Goal: Information Seeking & Learning: Learn about a topic

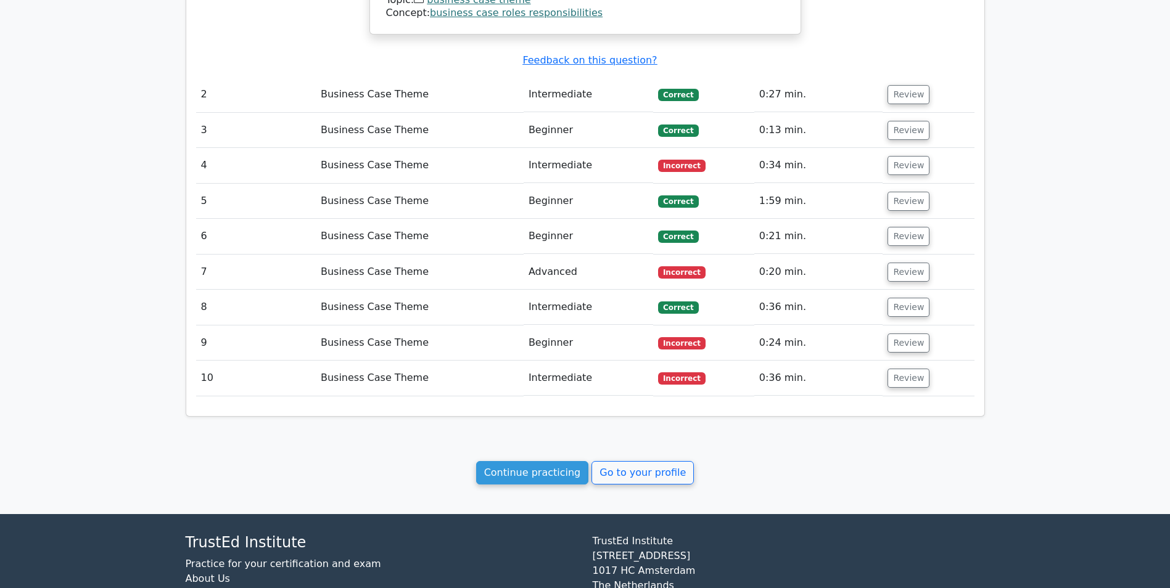
scroll to position [1251, 0]
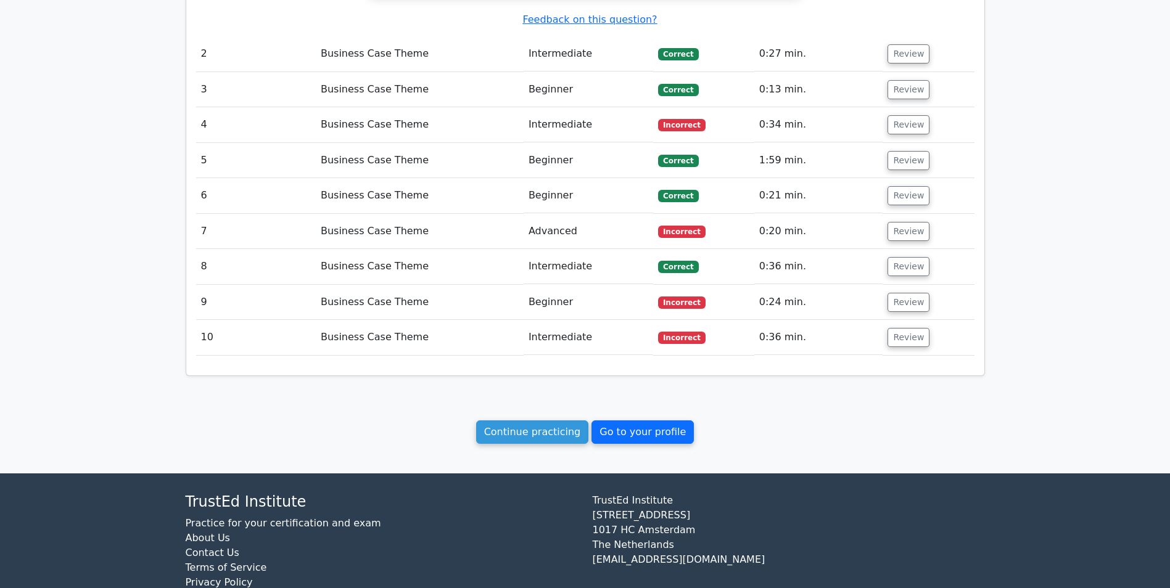
click at [612, 420] on link "Go to your profile" at bounding box center [642, 431] width 102 height 23
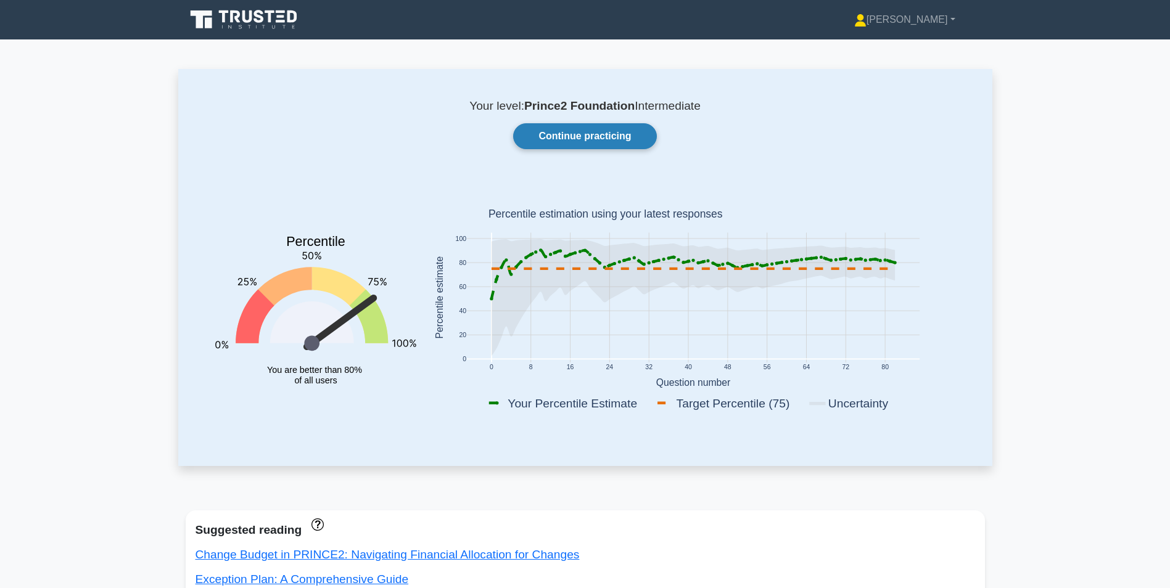
click at [547, 133] on link "Continue practicing" at bounding box center [584, 136] width 143 height 26
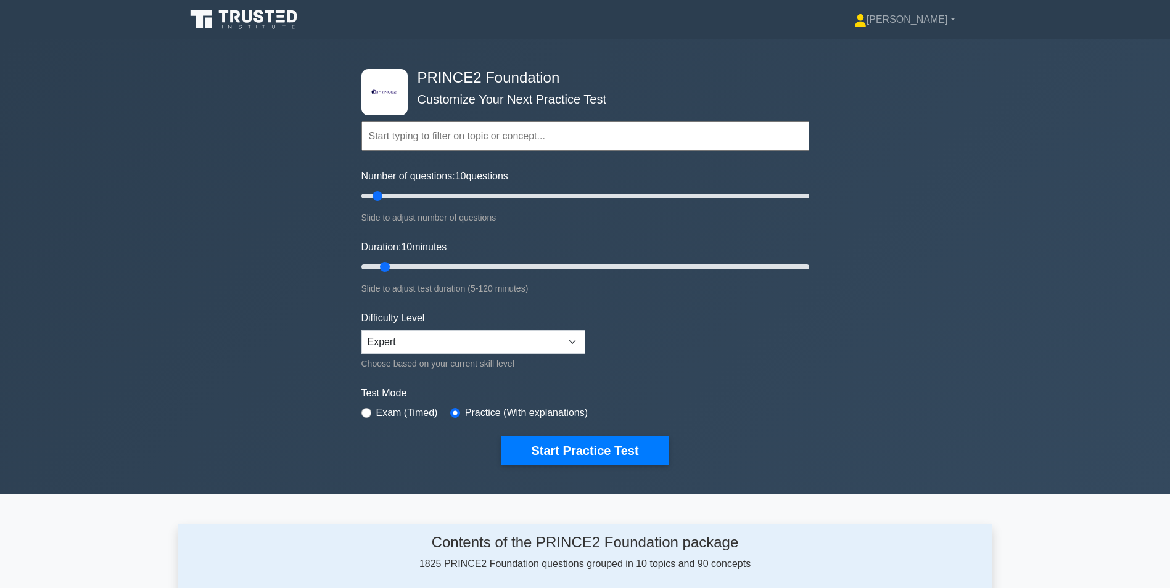
click at [426, 135] on input "text" at bounding box center [585, 136] width 448 height 30
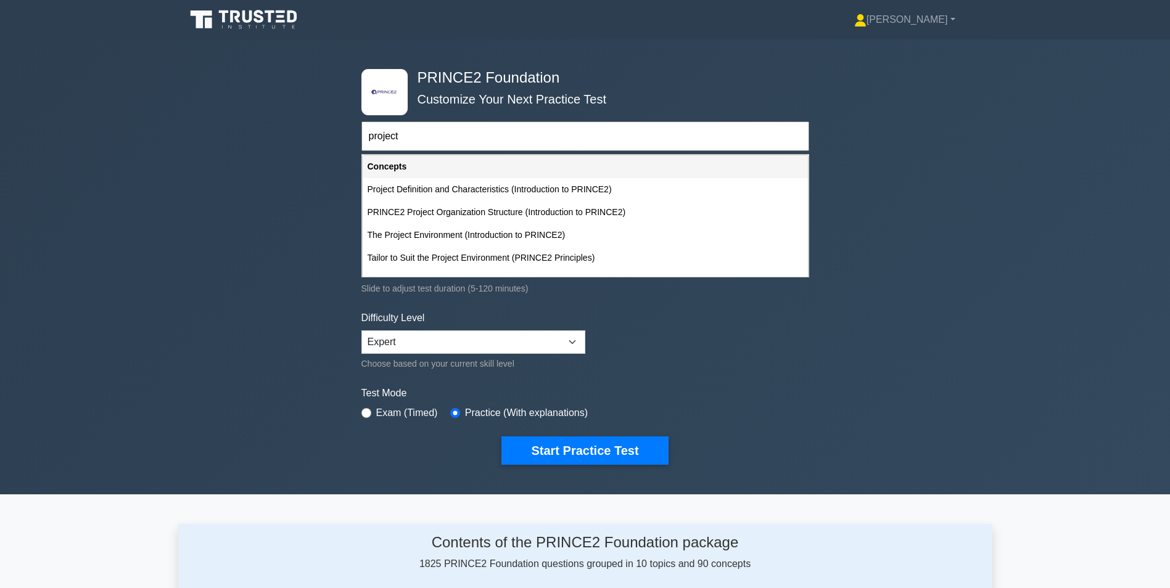
type input "project c"
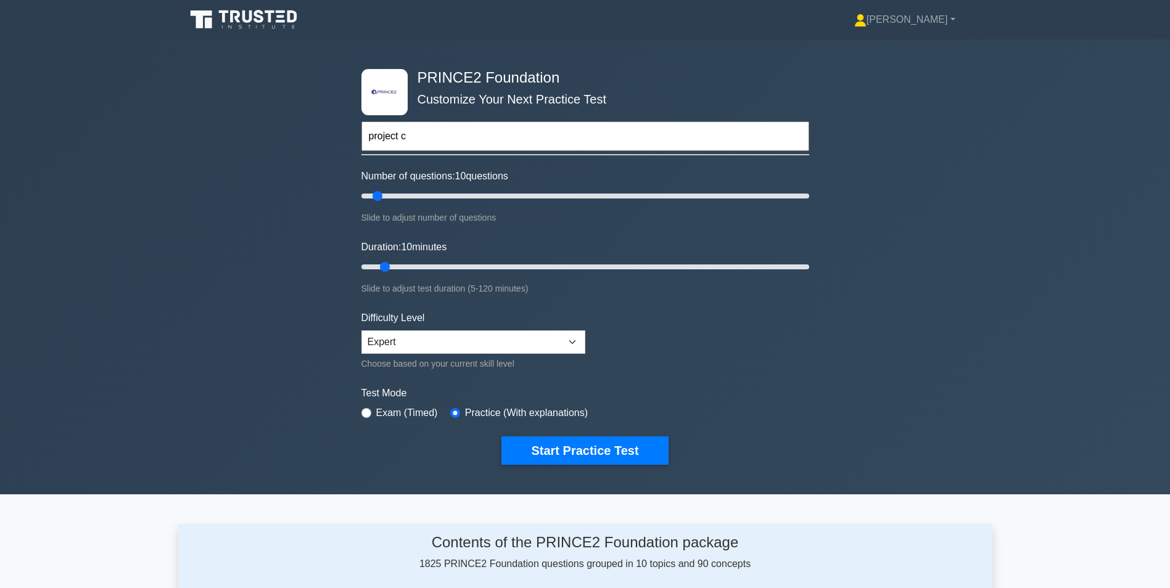
drag, startPoint x: 438, startPoint y: 139, endPoint x: 282, endPoint y: 134, distance: 156.1
click at [282, 134] on div ".st0{fill-rule:evenodd;clip-rule:evenodd;fill:#000041;} .st1{fill-rule:evenodd;…" at bounding box center [585, 266] width 1170 height 455
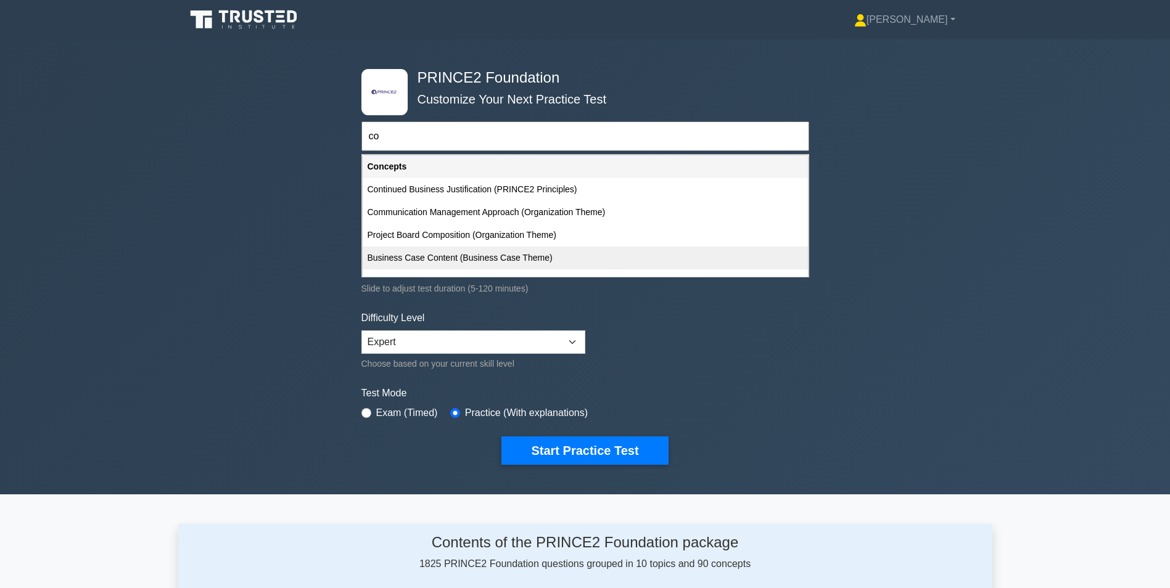
type input "c"
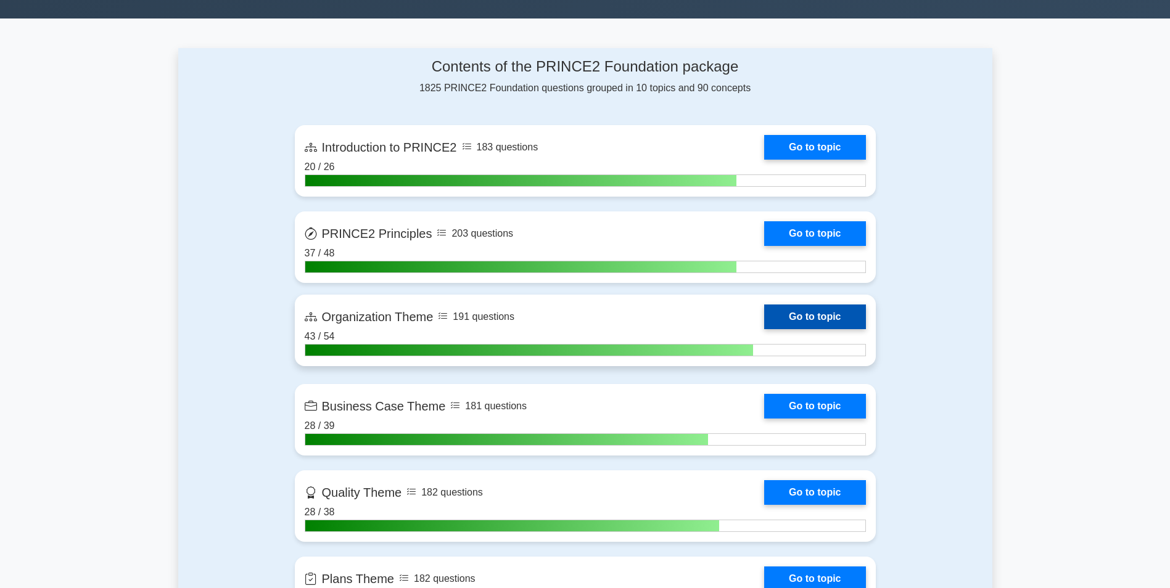
scroll to position [555, 0]
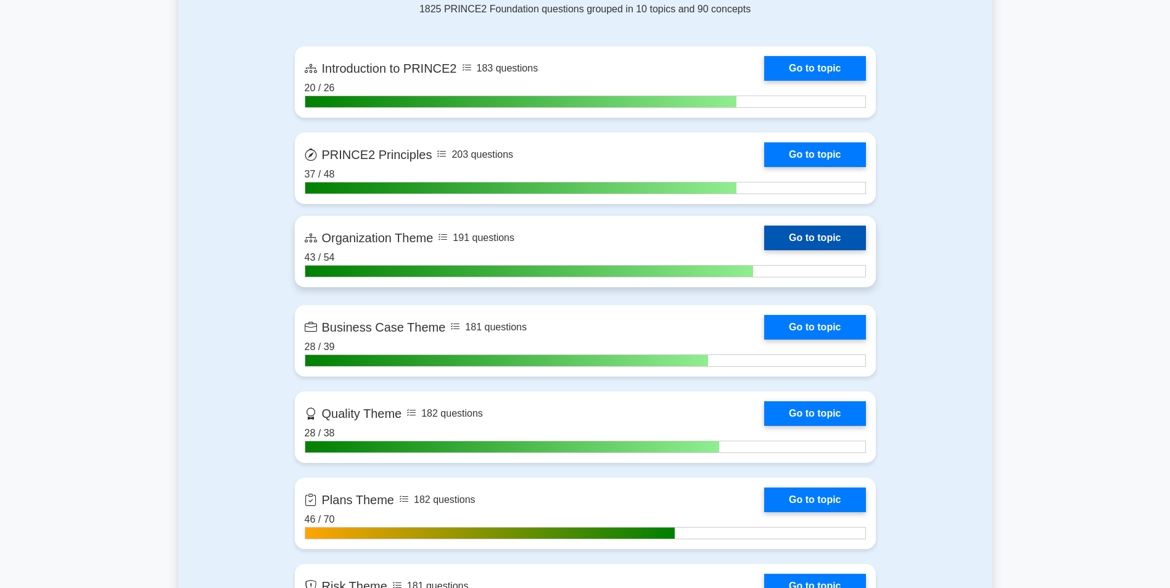
click at [764, 247] on link "Go to topic" at bounding box center [814, 238] width 101 height 25
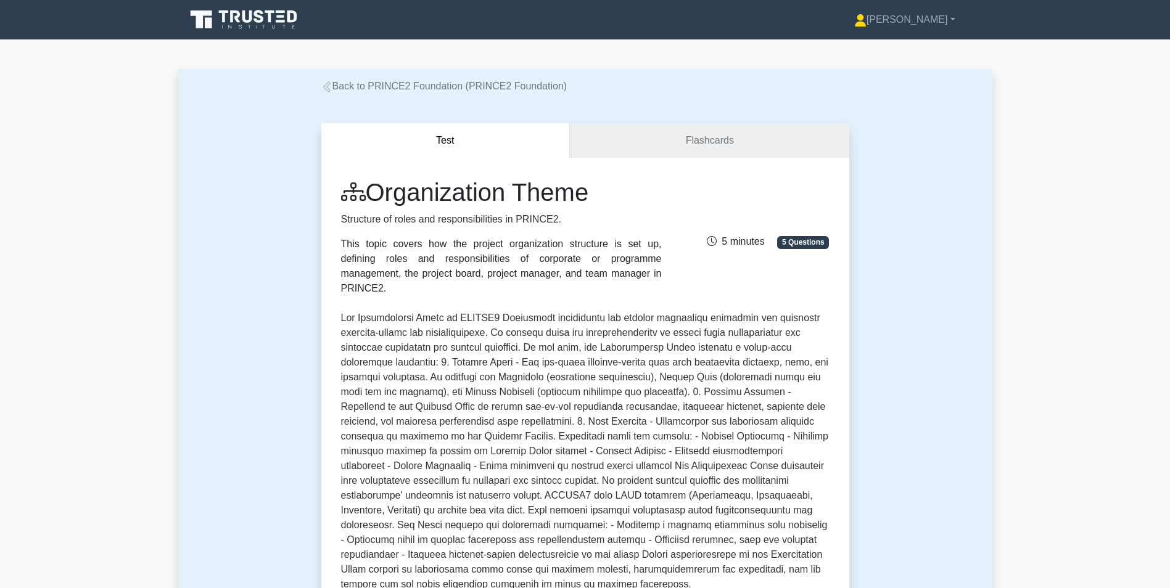
click at [359, 86] on link "Back to PRINCE2 Foundation (PRINCE2 Foundation)" at bounding box center [444, 86] width 246 height 10
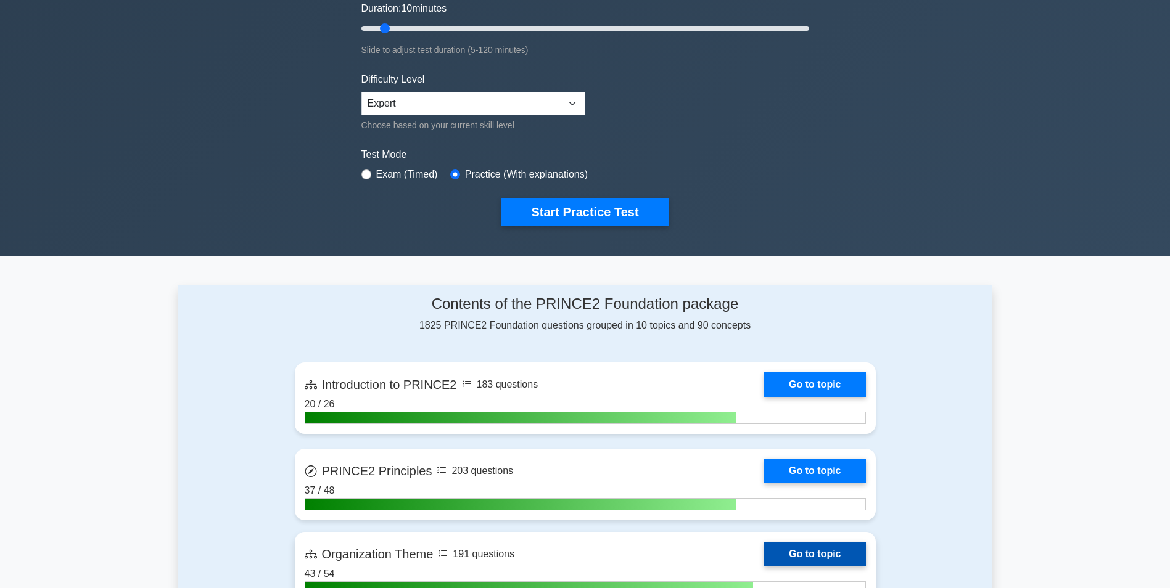
scroll to position [493, 0]
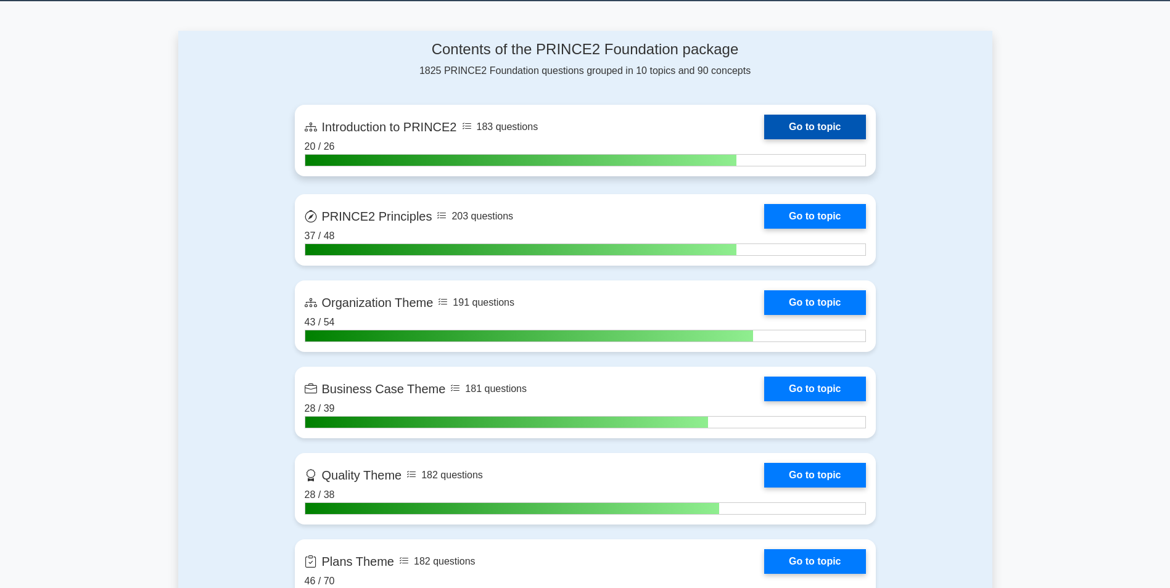
click at [764, 134] on link "Go to topic" at bounding box center [814, 127] width 101 height 25
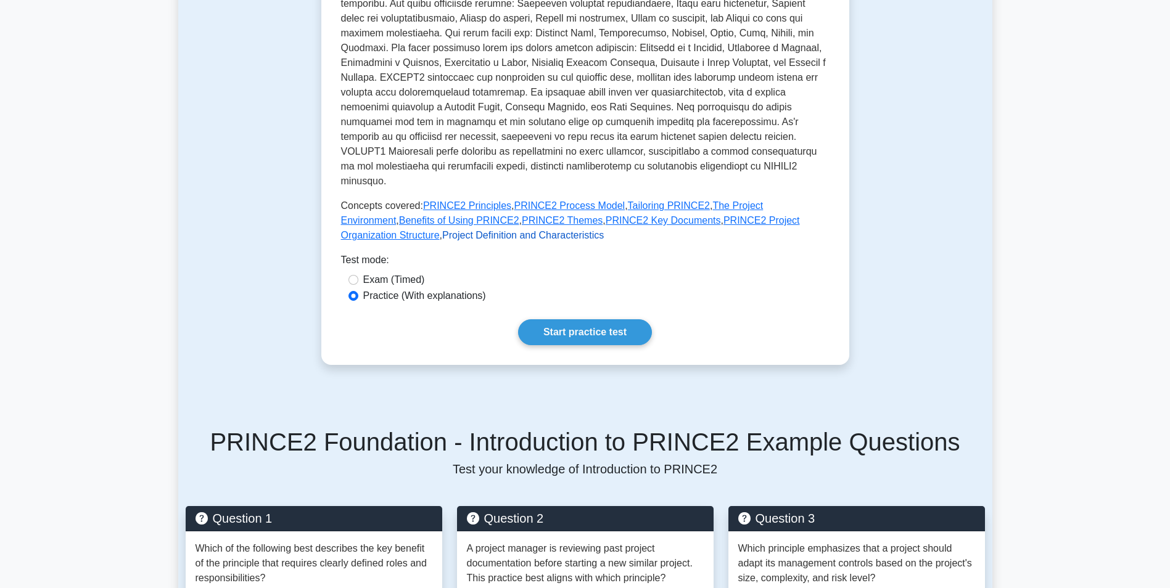
scroll to position [370, 0]
click at [672, 216] on link "PRINCE2 Project Organization Structure" at bounding box center [570, 228] width 459 height 25
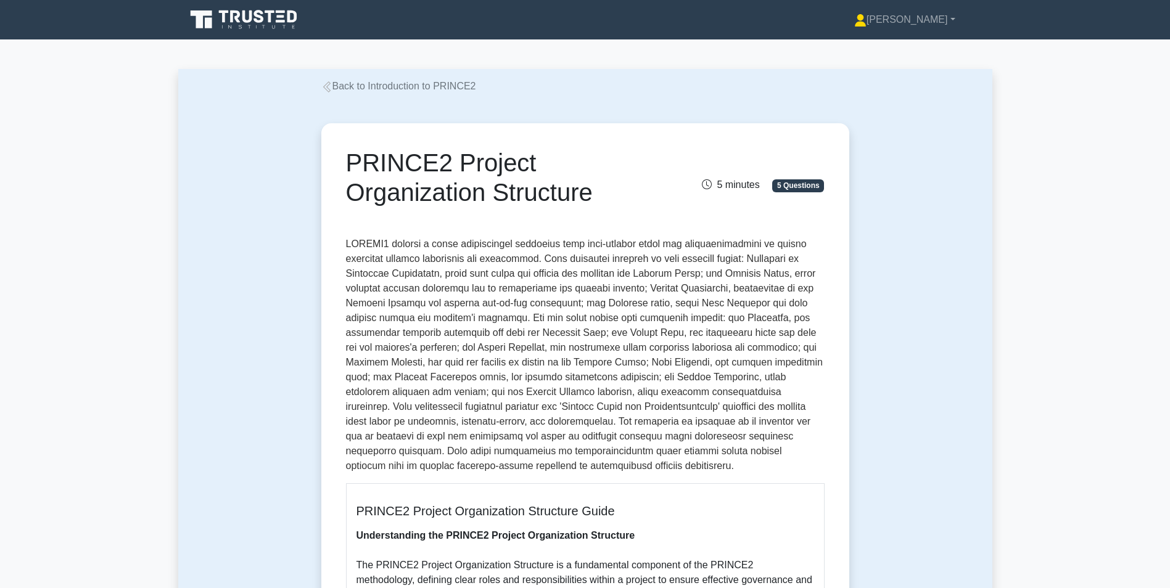
click at [340, 84] on link "Back to Introduction to PRINCE2" at bounding box center [398, 86] width 155 height 10
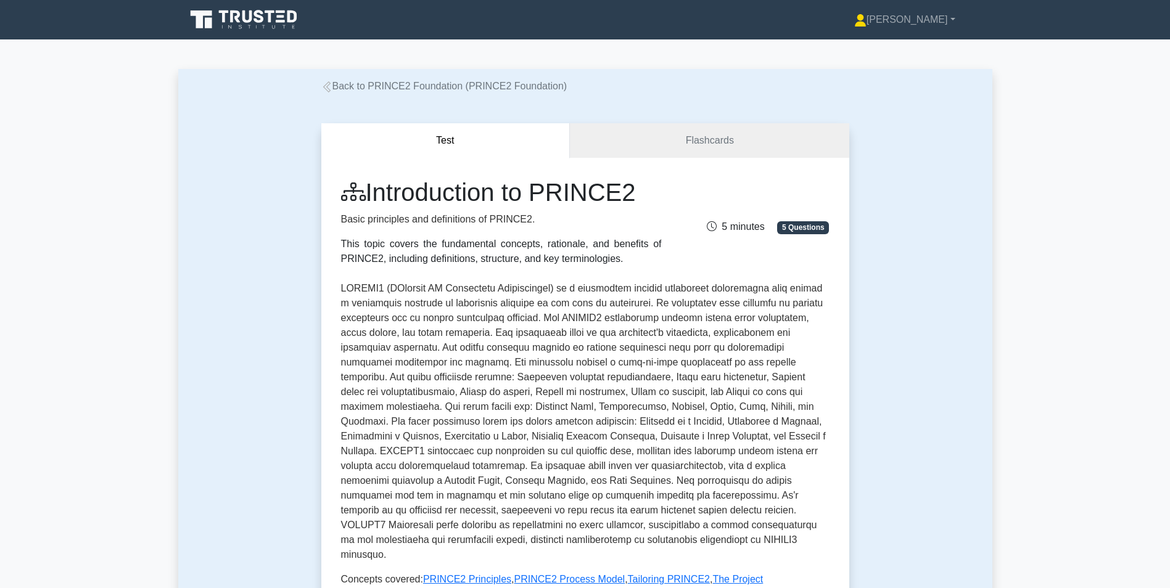
click at [358, 84] on link "Back to PRINCE2 Foundation (PRINCE2 Foundation)" at bounding box center [444, 86] width 246 height 10
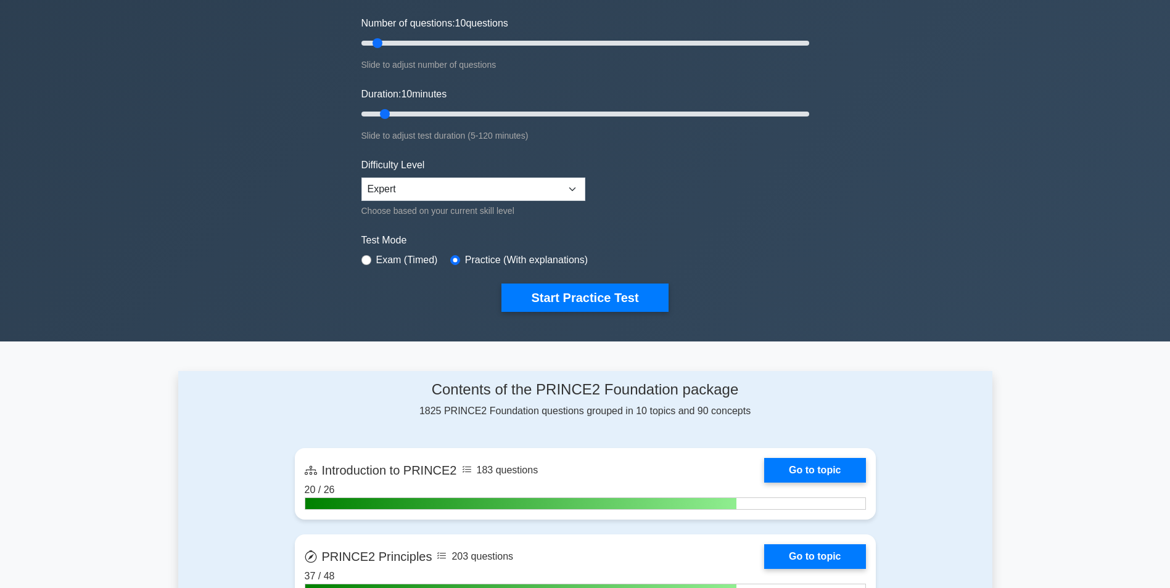
scroll to position [1, 0]
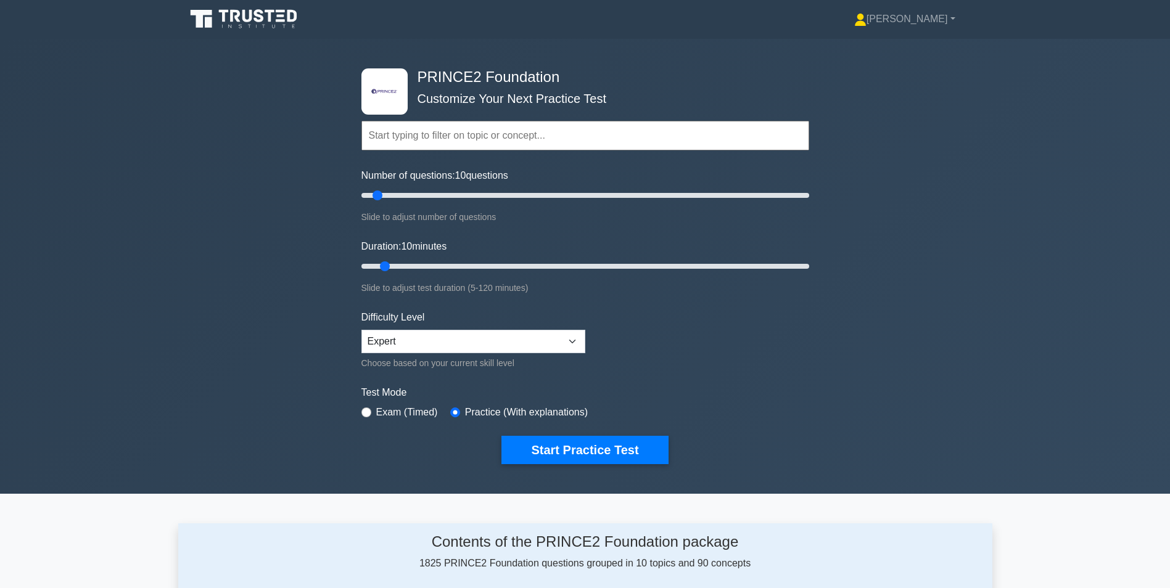
click at [420, 129] on input "text" at bounding box center [585, 136] width 448 height 30
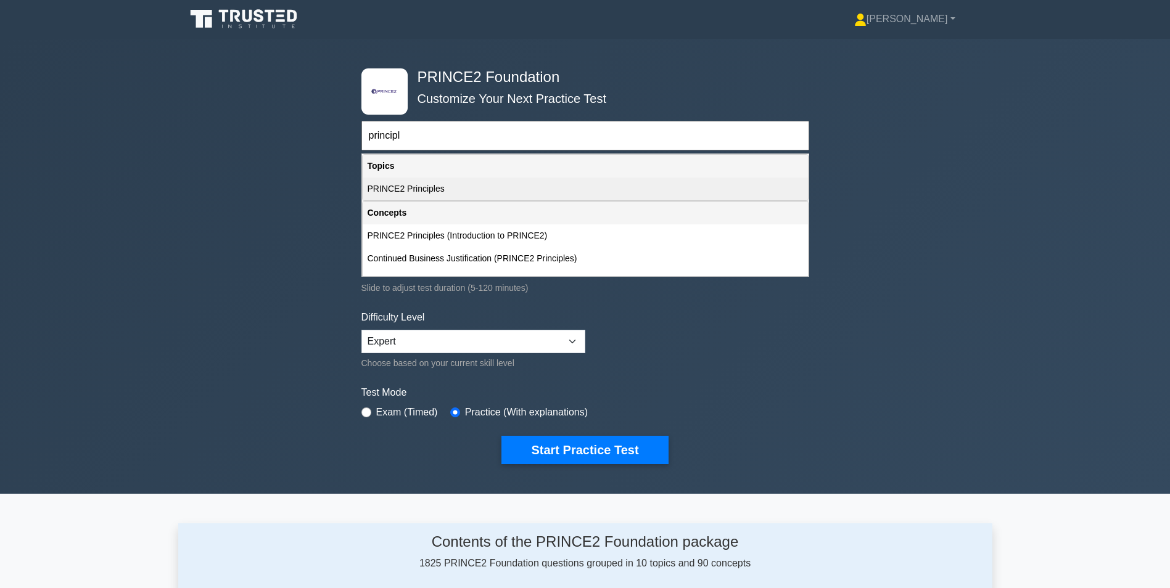
click at [410, 194] on div "PRINCE2 Principles" at bounding box center [585, 189] width 445 height 23
type input "PRINCE2 Principles"
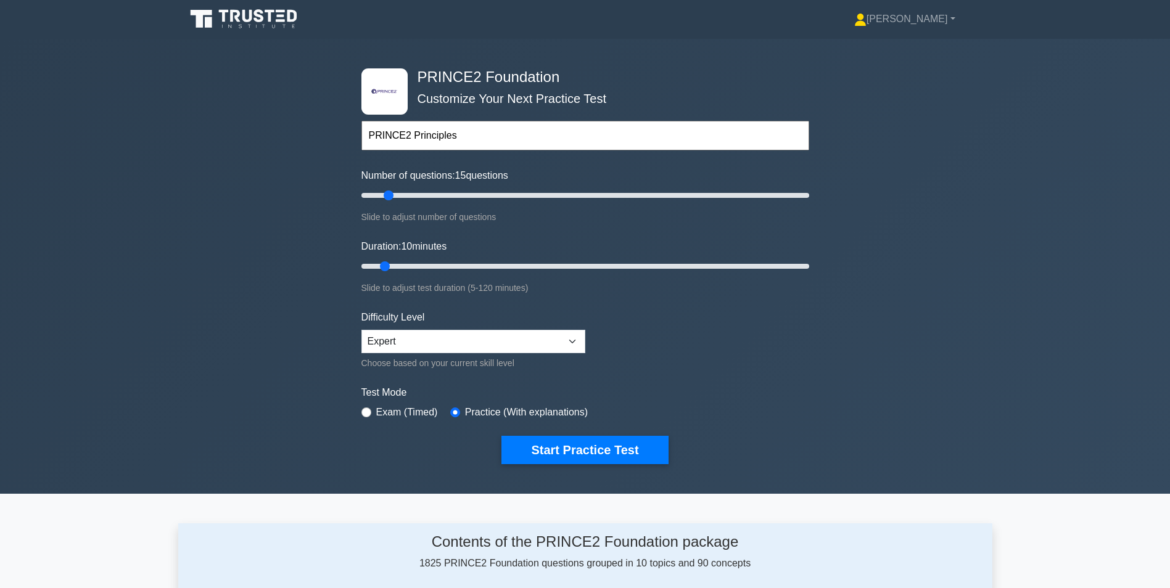
drag, startPoint x: 379, startPoint y: 195, endPoint x: 388, endPoint y: 194, distance: 9.3
type input "15"
click at [388, 194] on input "Number of questions: 15 questions" at bounding box center [585, 195] width 448 height 15
click at [571, 450] on button "Start Practice Test" at bounding box center [584, 450] width 166 height 28
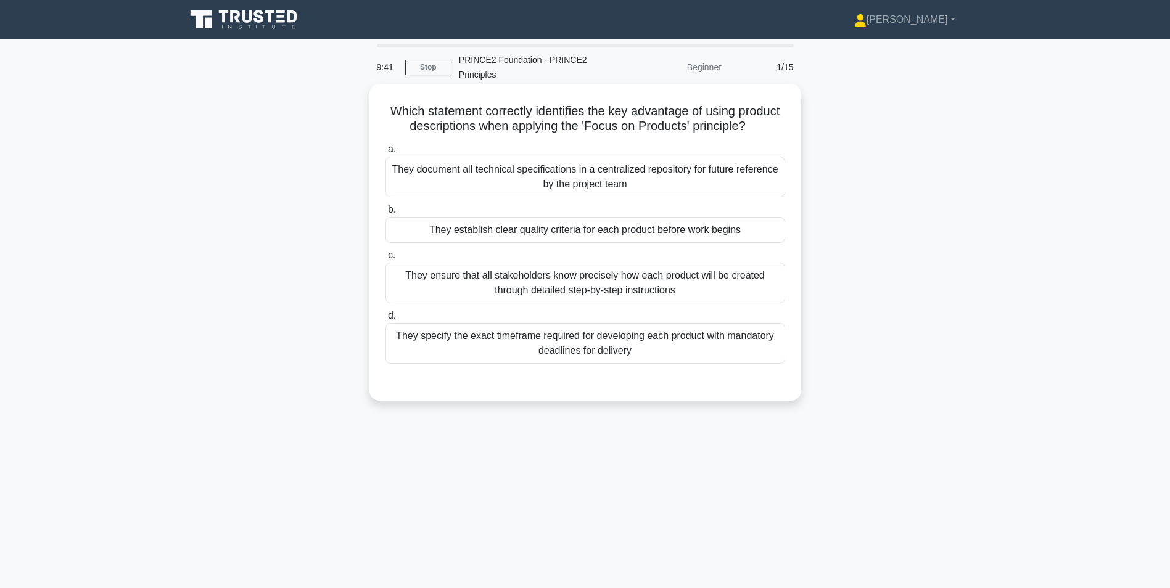
click at [579, 243] on div "They establish clear quality criteria for each product before work begins" at bounding box center [584, 230] width 399 height 26
click at [385, 214] on input "b. They establish clear quality criteria for each product before work begins" at bounding box center [385, 210] width 0 height 8
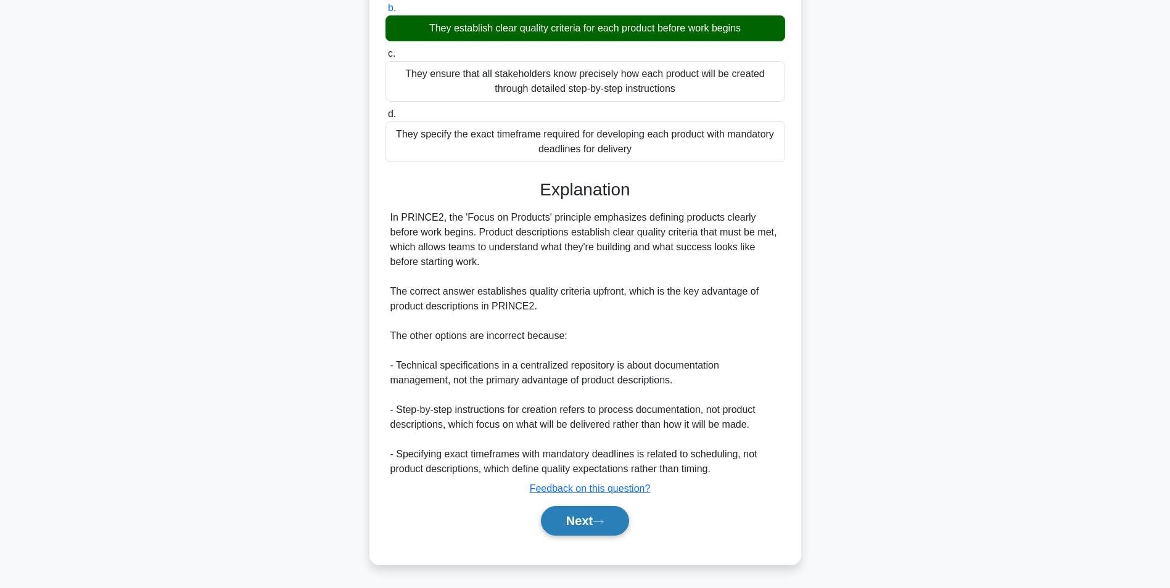
click at [580, 527] on button "Next" at bounding box center [585, 521] width 88 height 30
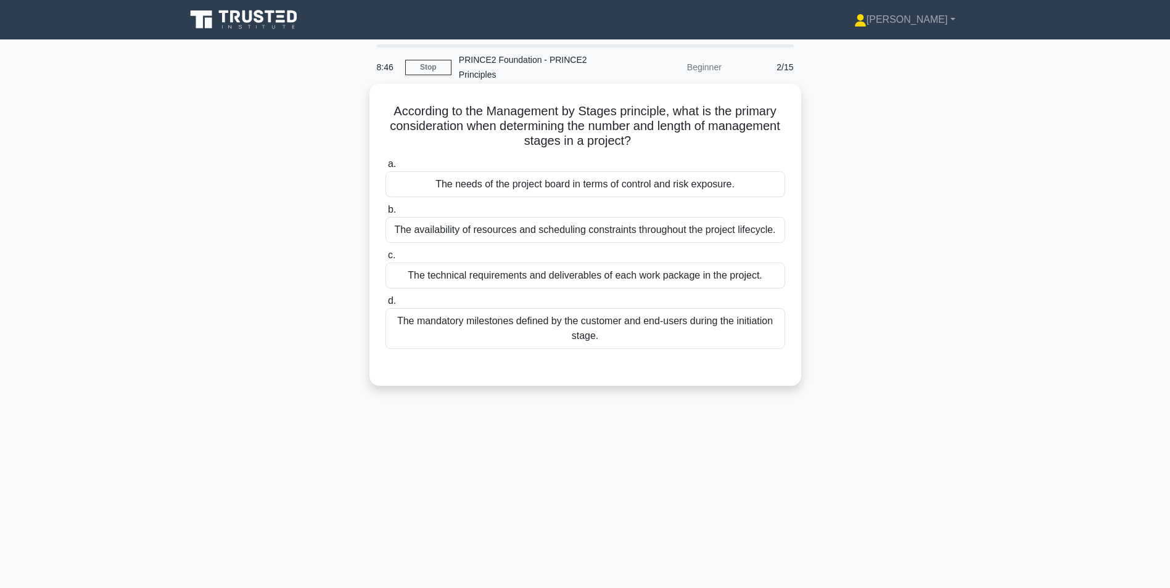
click at [571, 184] on div "The needs of the project board in terms of control and risk exposure." at bounding box center [584, 184] width 399 height 26
click at [385, 168] on input "a. The needs of the project board in terms of control and risk exposure." at bounding box center [385, 164] width 0 height 8
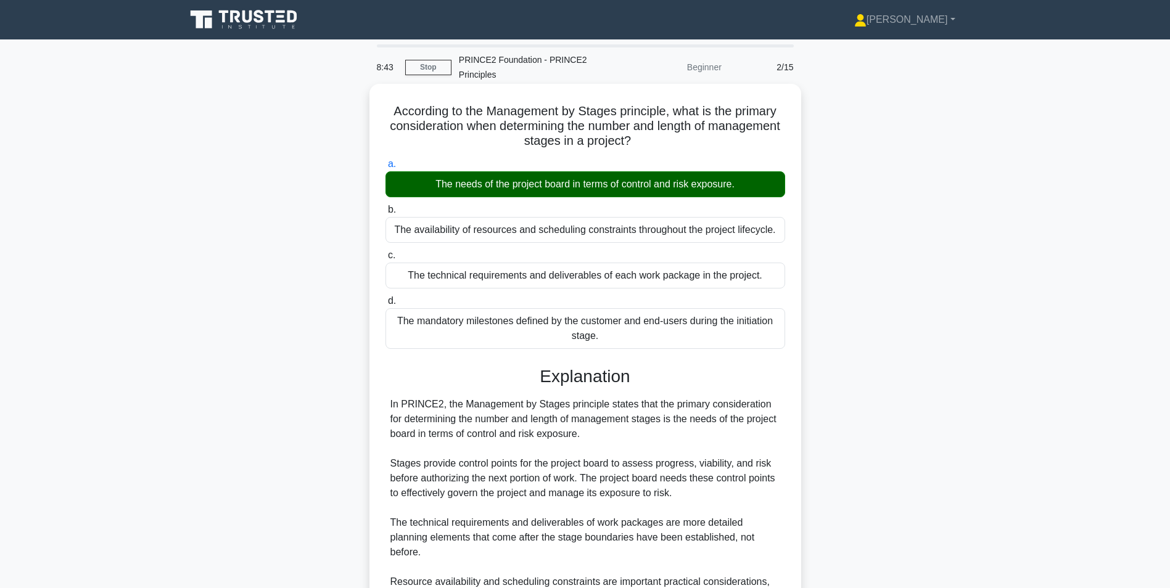
scroll to position [187, 0]
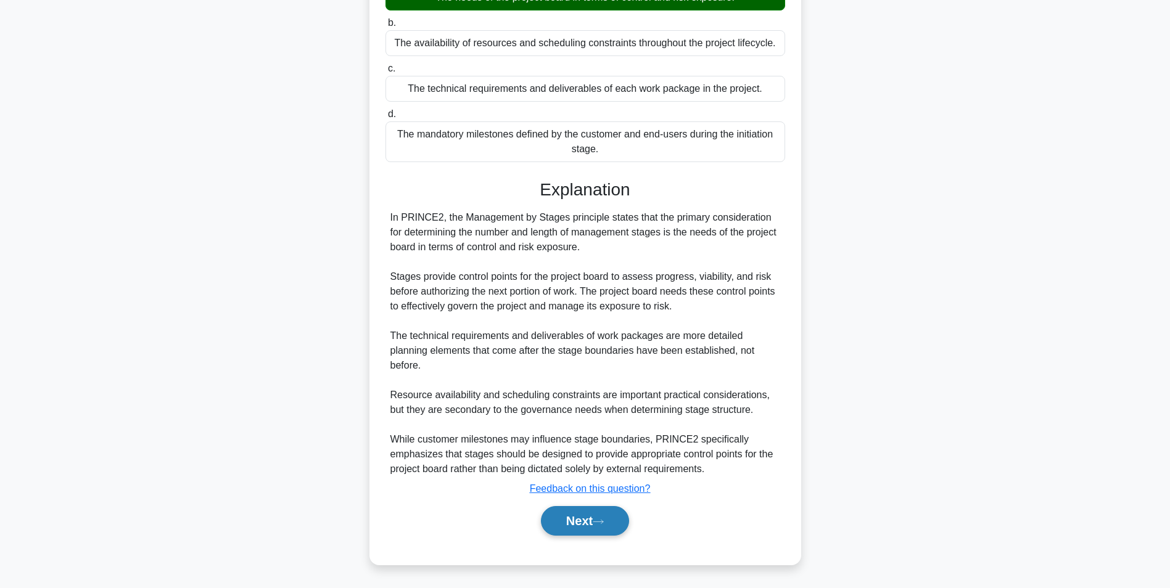
click at [597, 520] on button "Next" at bounding box center [585, 521] width 88 height 30
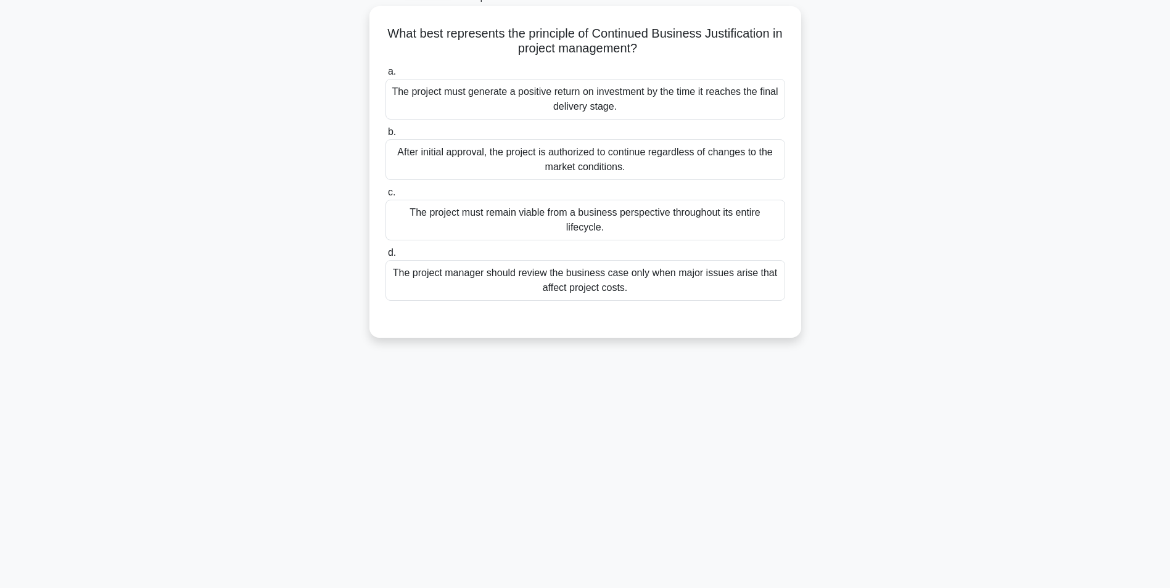
scroll to position [16, 0]
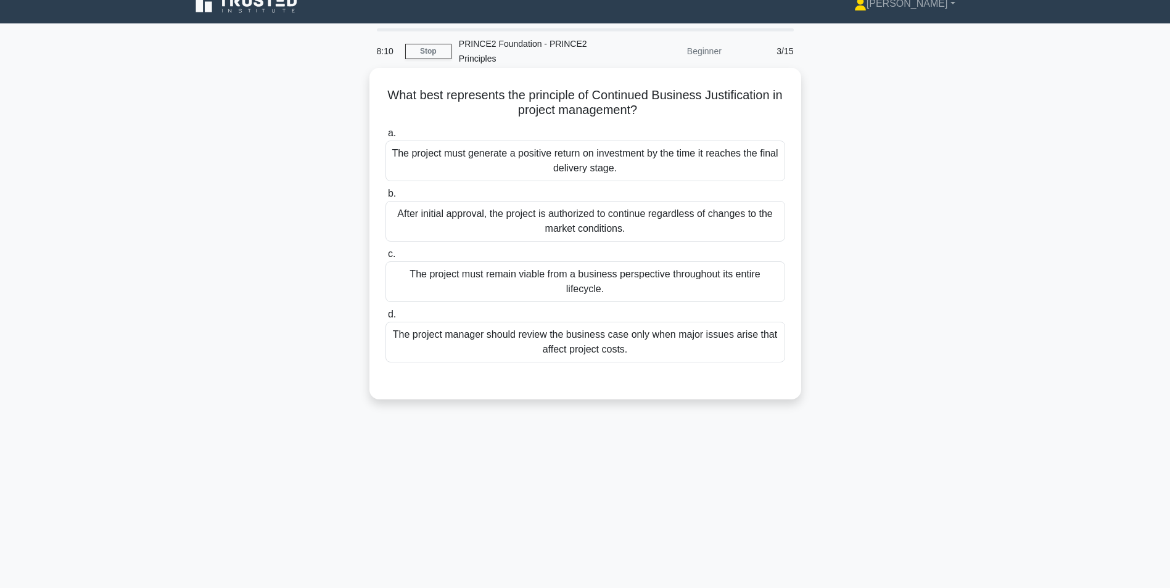
click at [650, 284] on div "The project must remain viable from a business perspective throughout its entir…" at bounding box center [584, 281] width 399 height 41
click at [385, 258] on input "c. The project must remain viable from a business perspective throughout its en…" at bounding box center [385, 254] width 0 height 8
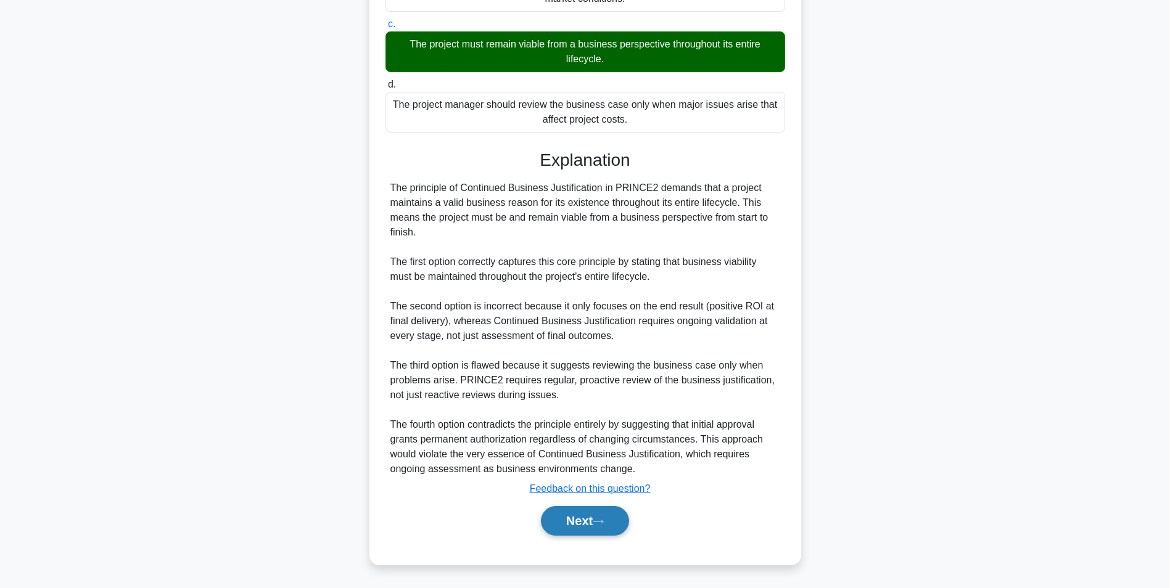
click at [573, 519] on button "Next" at bounding box center [585, 521] width 88 height 30
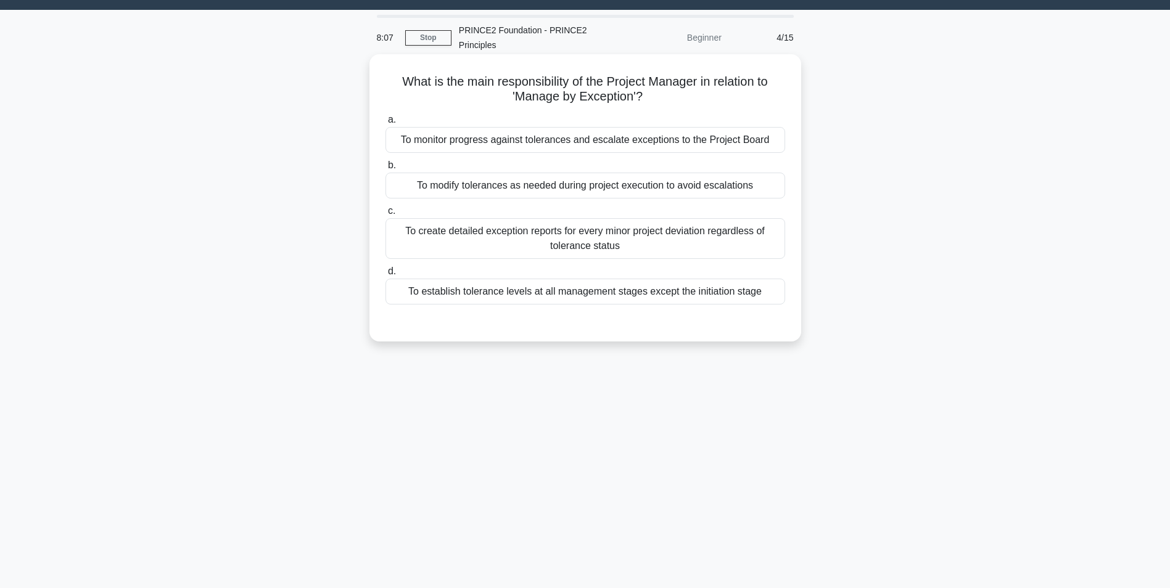
scroll to position [0, 0]
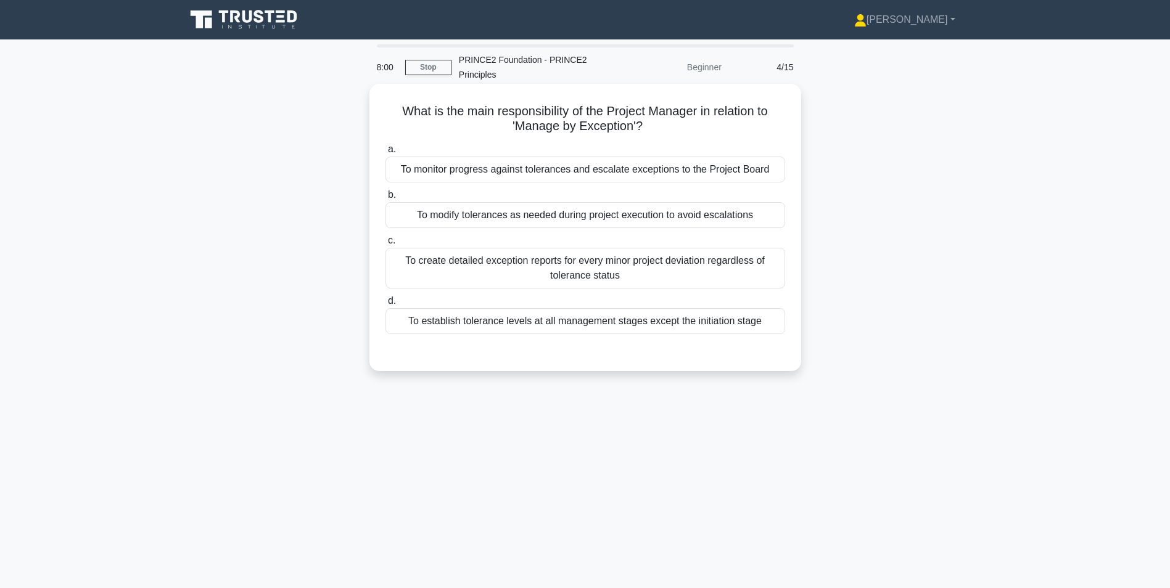
click at [488, 170] on div "To monitor progress against tolerances and escalate exceptions to the Project B…" at bounding box center [584, 170] width 399 height 26
click at [385, 154] on input "a. To monitor progress against tolerances and escalate exceptions to the Projec…" at bounding box center [385, 149] width 0 height 8
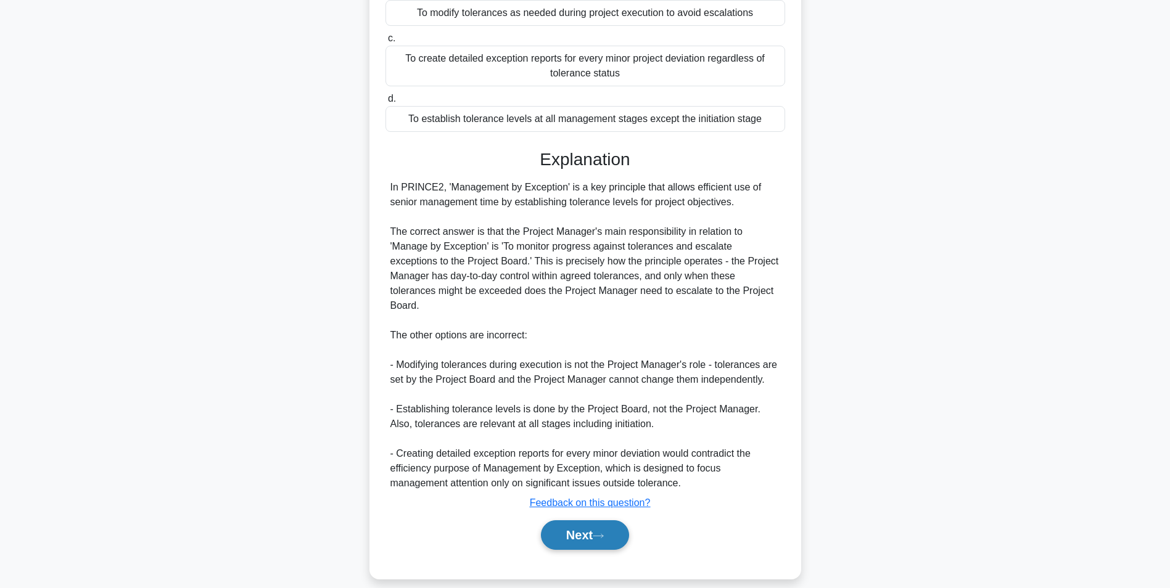
click at [575, 524] on button "Next" at bounding box center [585, 535] width 88 height 30
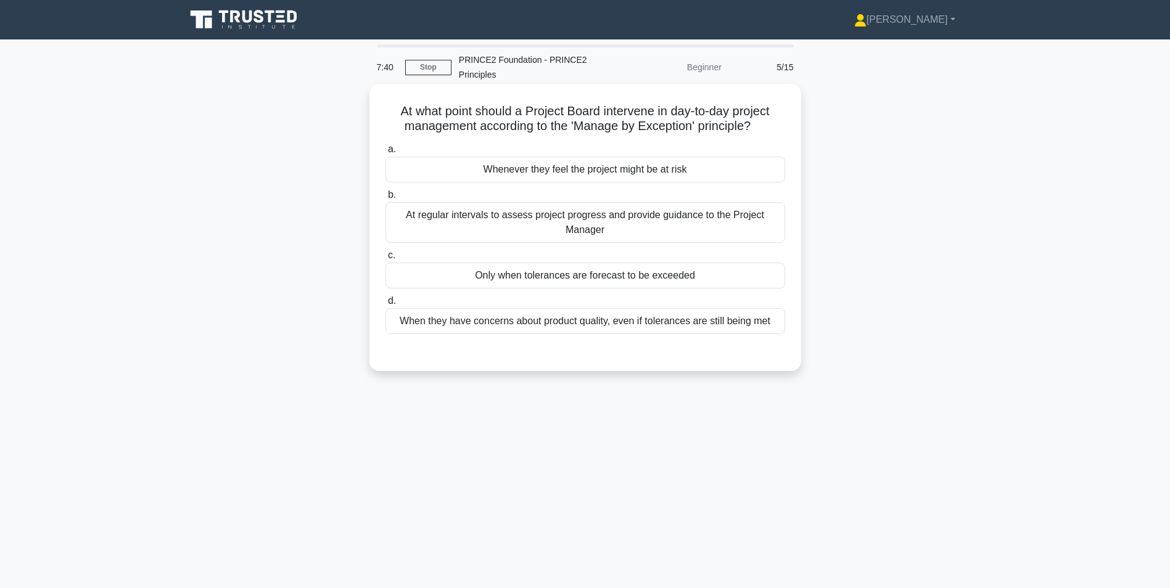
click at [523, 276] on div "Only when tolerances are forecast to be exceeded" at bounding box center [584, 276] width 399 height 26
click at [385, 260] on input "c. Only when tolerances are forecast to be exceeded" at bounding box center [385, 256] width 0 height 8
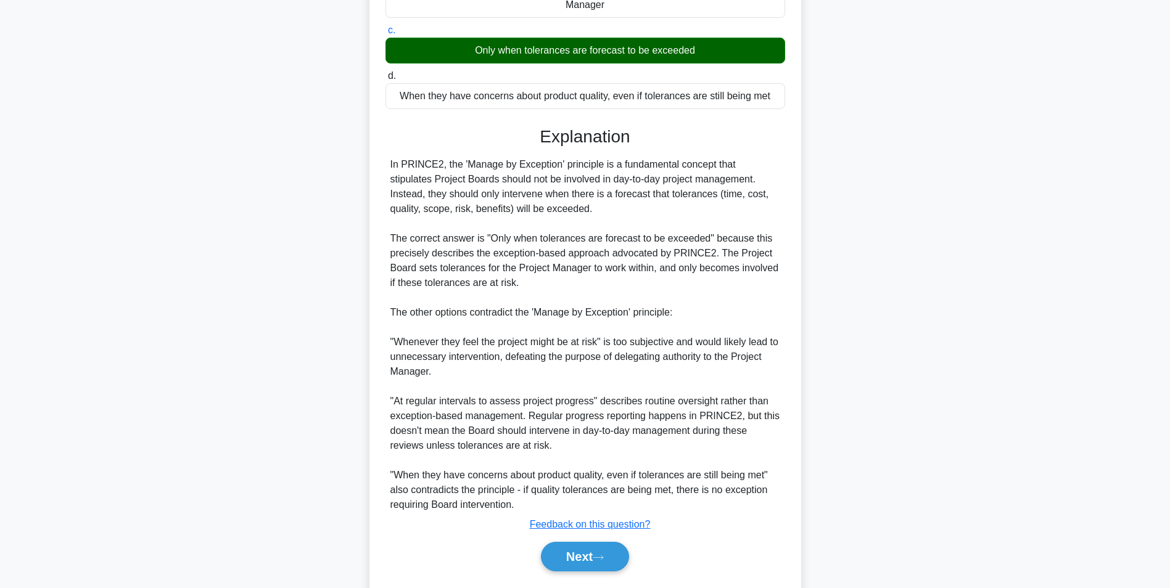
scroll to position [261, 0]
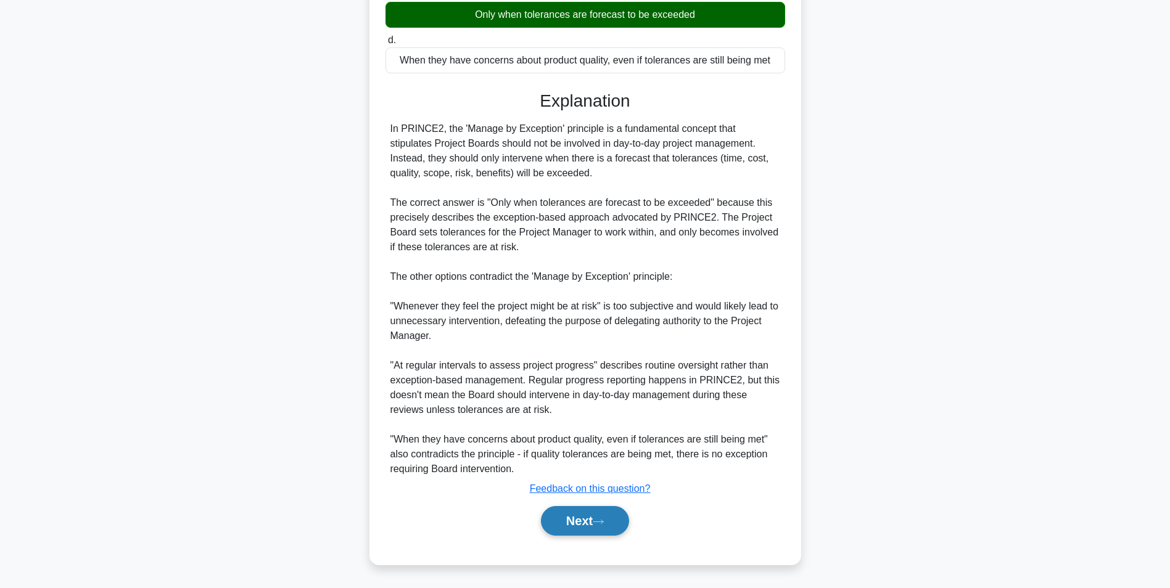
click at [588, 522] on button "Next" at bounding box center [585, 521] width 88 height 30
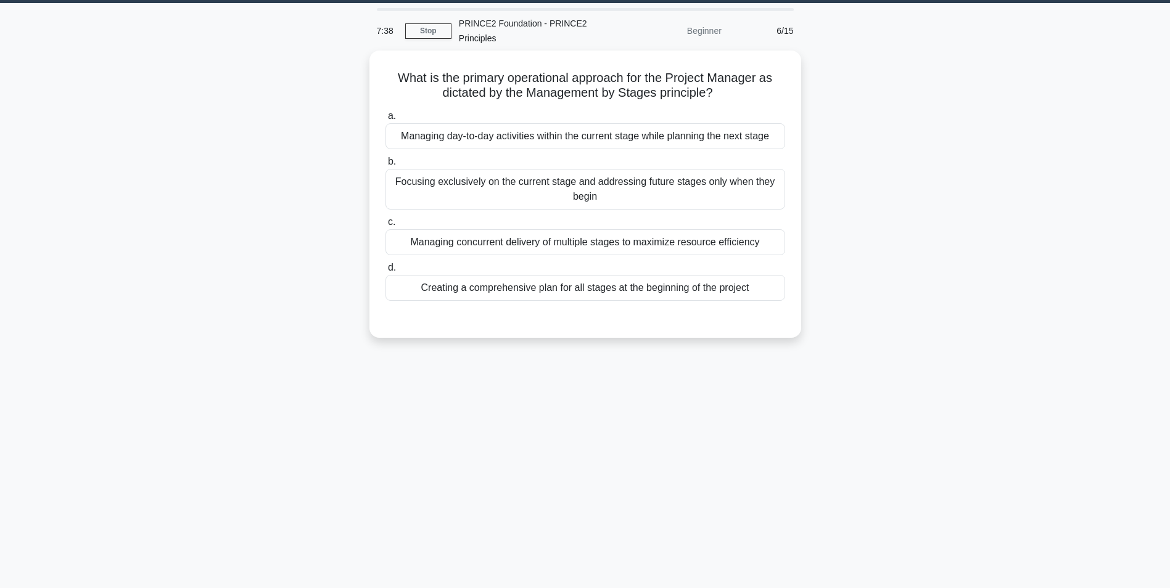
scroll to position [0, 0]
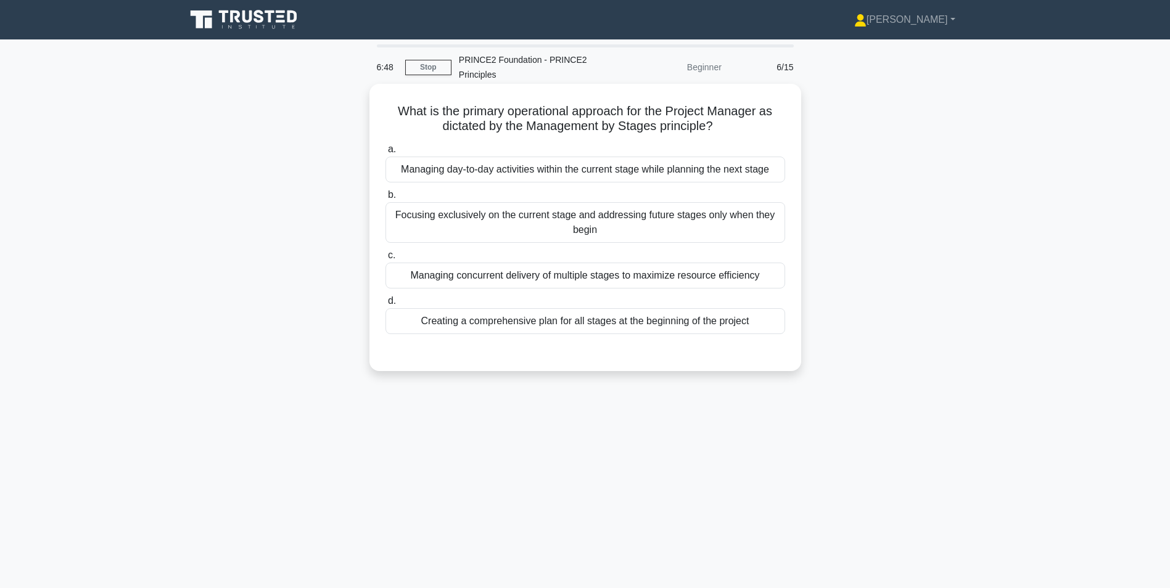
click at [522, 173] on div "Managing day-to-day activities within the current stage while planning the next…" at bounding box center [584, 170] width 399 height 26
click at [385, 154] on input "a. Managing day-to-day activities within the current stage while planning the n…" at bounding box center [385, 149] width 0 height 8
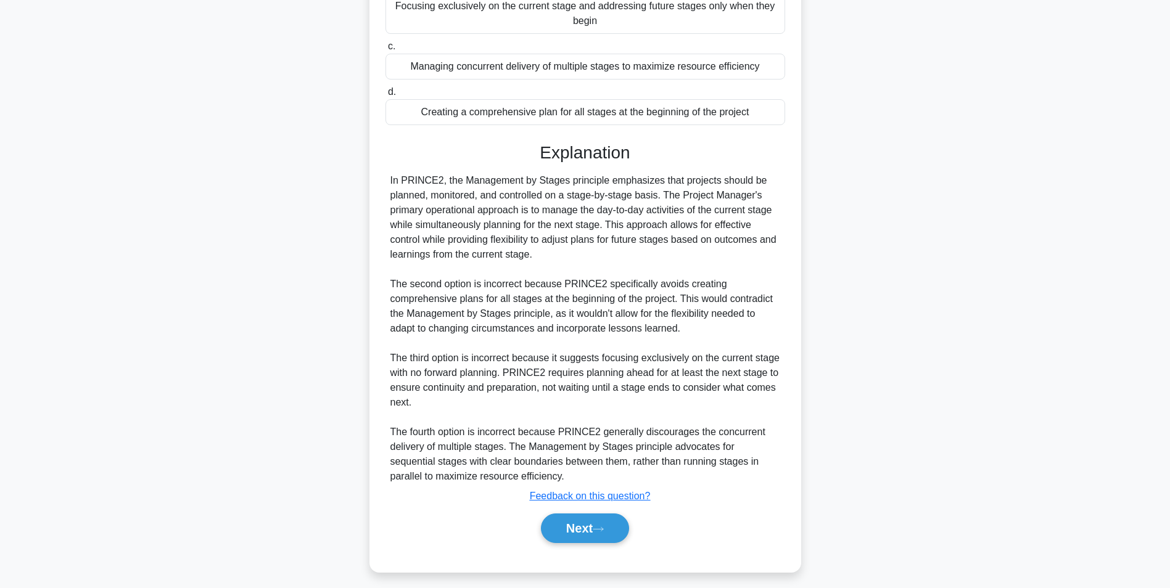
scroll to position [217, 0]
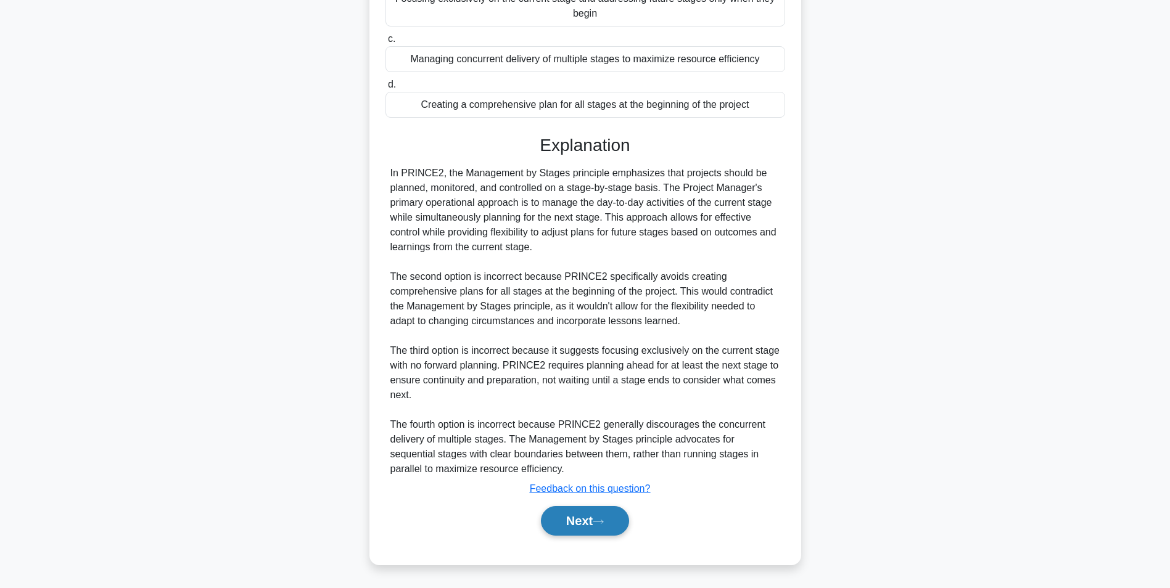
click at [604, 514] on button "Next" at bounding box center [585, 521] width 88 height 30
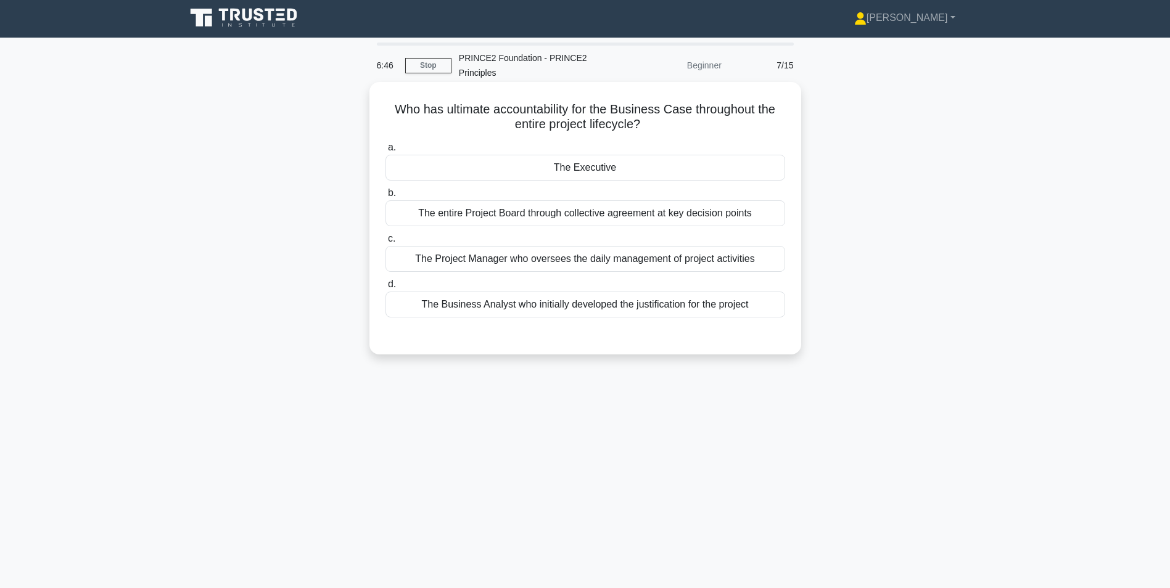
scroll to position [0, 0]
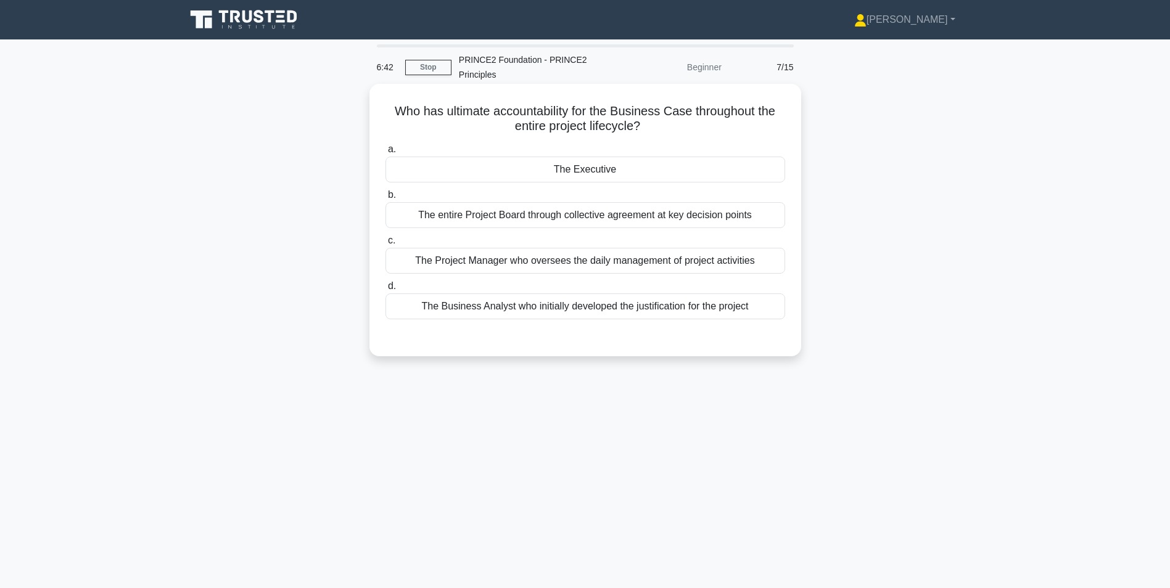
click at [602, 173] on div "The Executive" at bounding box center [584, 170] width 399 height 26
click at [385, 154] on input "a. The Executive" at bounding box center [385, 149] width 0 height 8
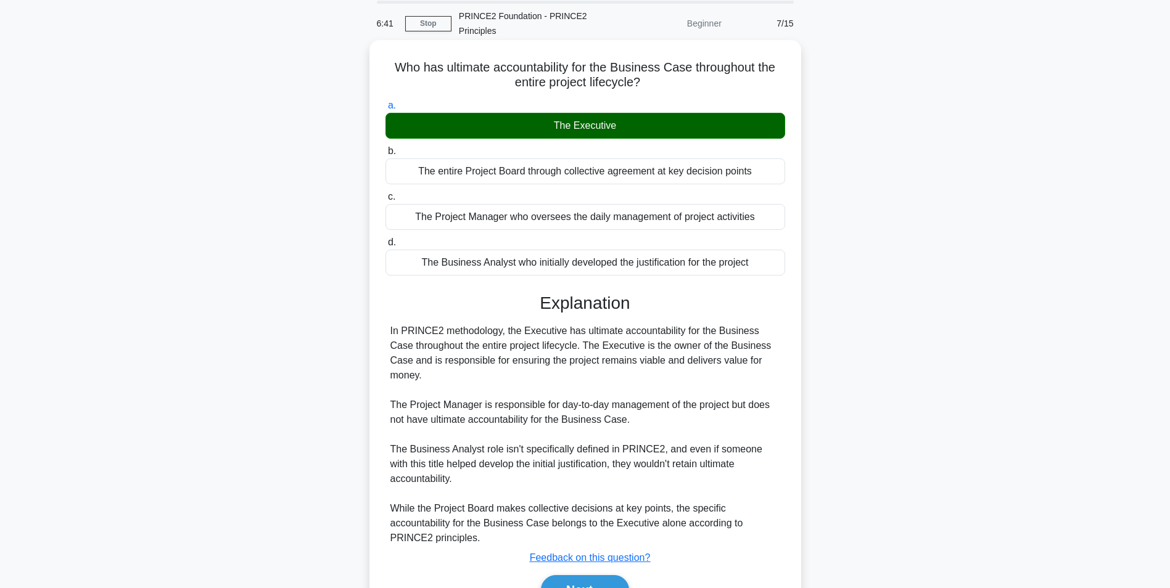
scroll to position [99, 0]
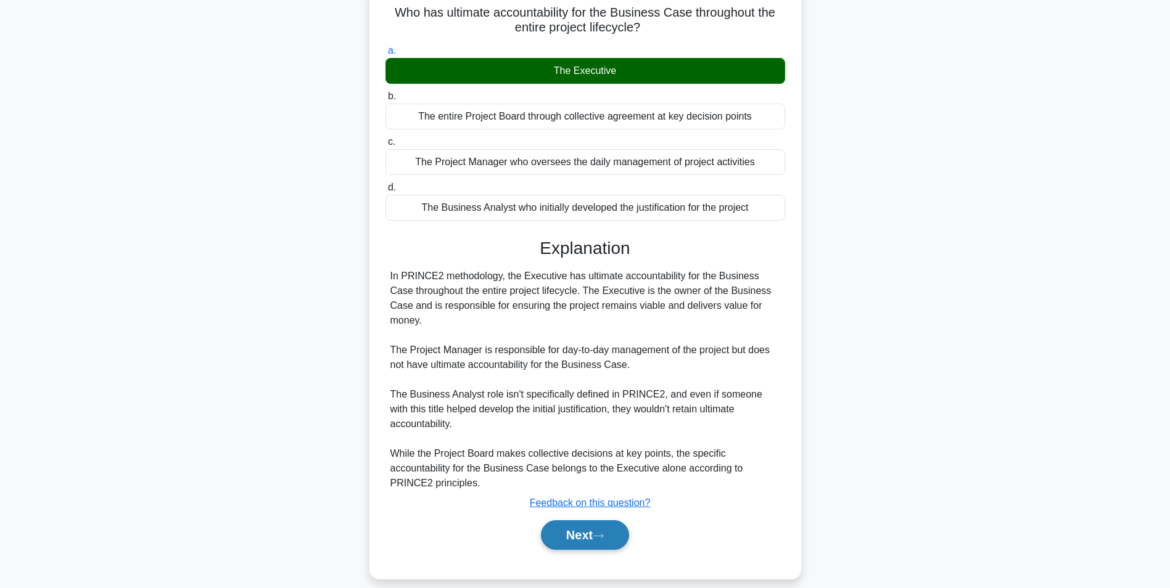
click at [575, 521] on button "Next" at bounding box center [585, 535] width 88 height 30
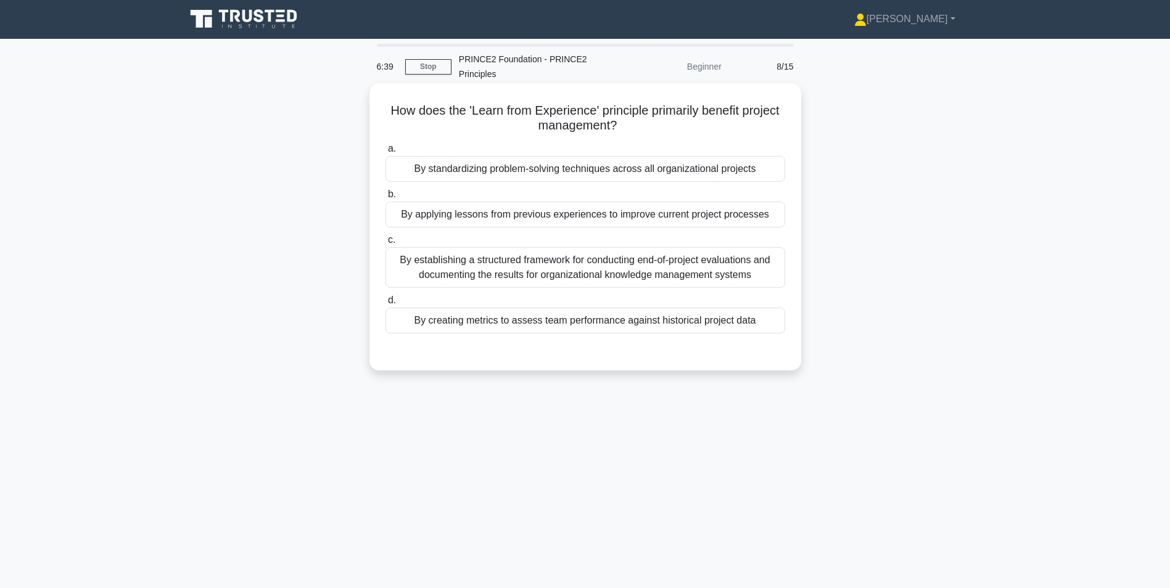
scroll to position [0, 0]
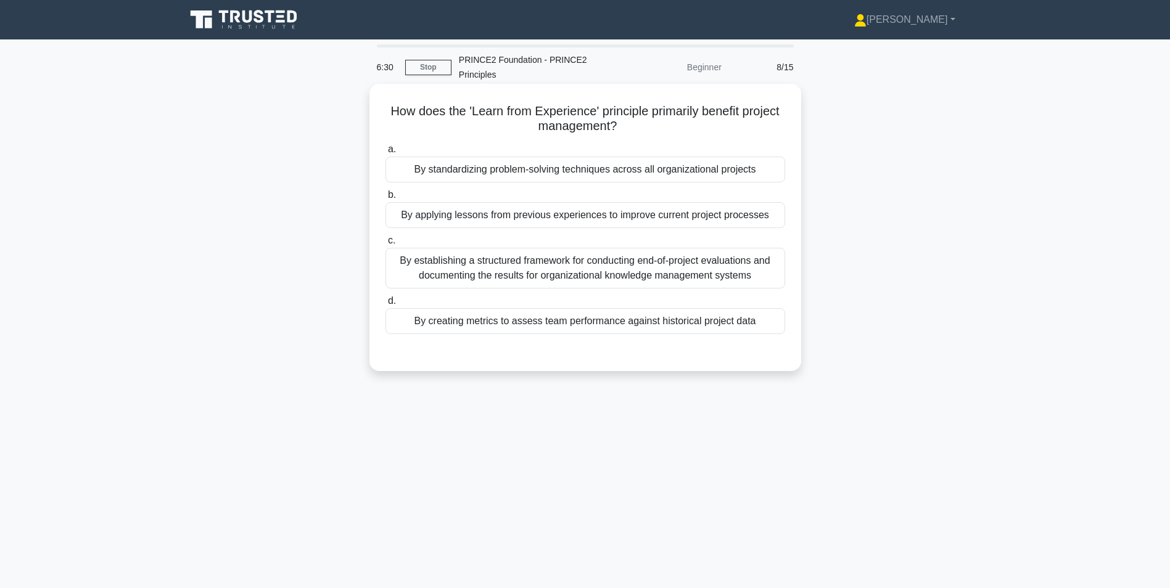
click at [467, 219] on div "By applying lessons from previous experiences to improve current project proces…" at bounding box center [584, 215] width 399 height 26
click at [385, 199] on input "b. By applying lessons from previous experiences to improve current project pro…" at bounding box center [385, 195] width 0 height 8
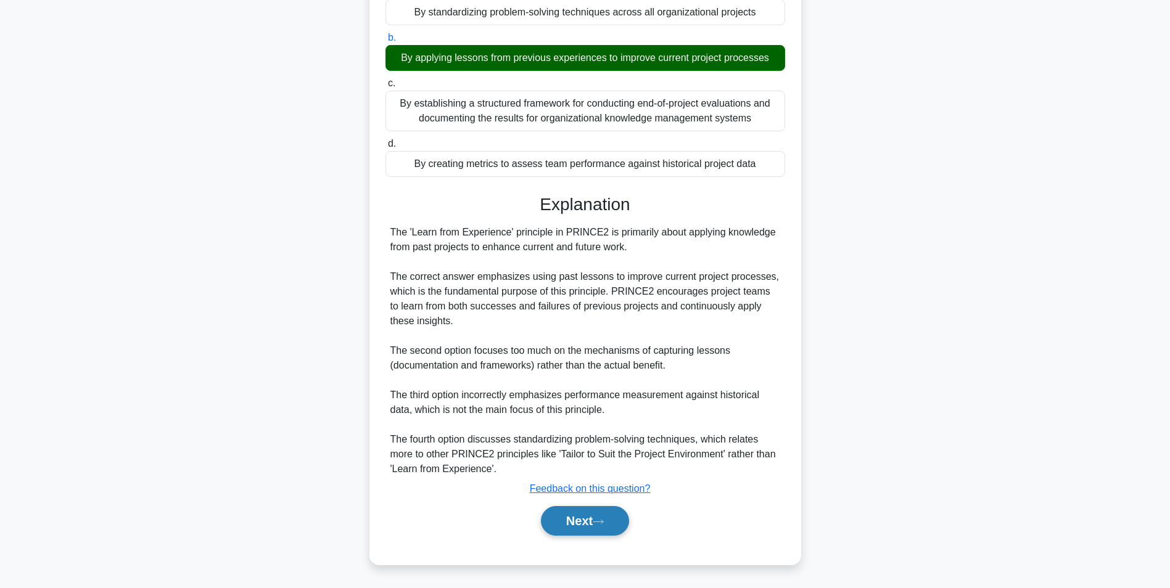
click at [563, 526] on button "Next" at bounding box center [585, 521] width 88 height 30
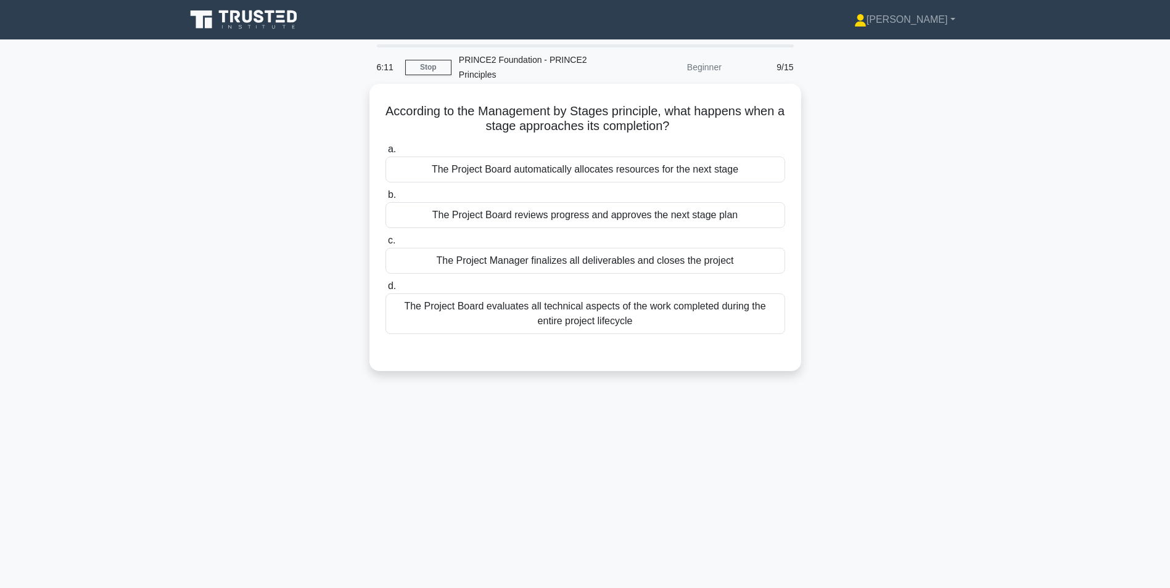
click at [447, 220] on div "The Project Board reviews progress and approves the next stage plan" at bounding box center [584, 215] width 399 height 26
click at [385, 199] on input "b. The Project Board reviews progress and approves the next stage plan" at bounding box center [385, 195] width 0 height 8
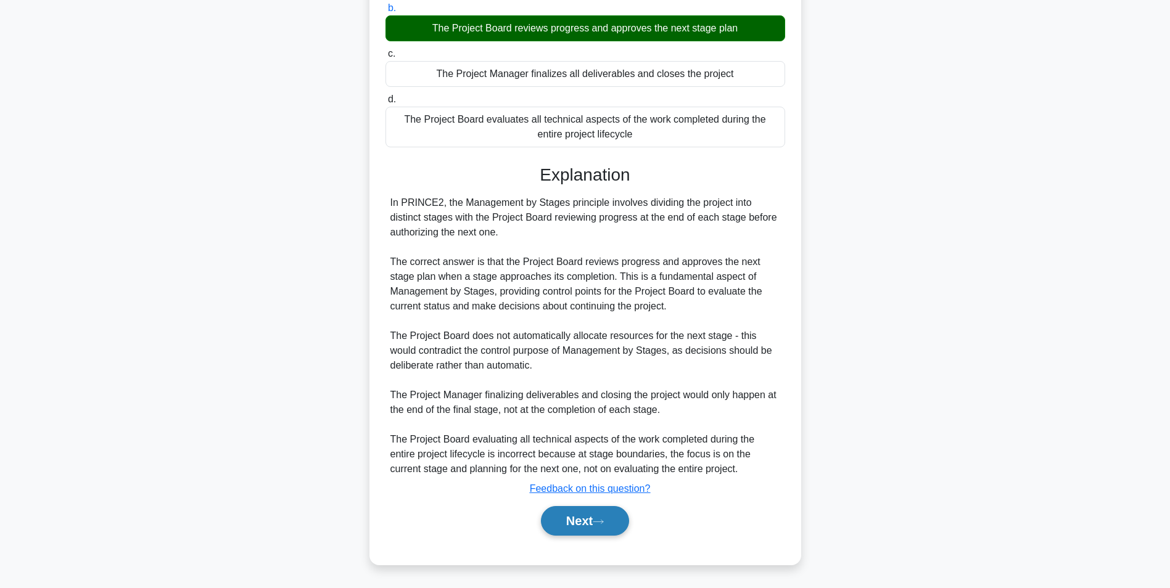
click at [573, 524] on button "Next" at bounding box center [585, 521] width 88 height 30
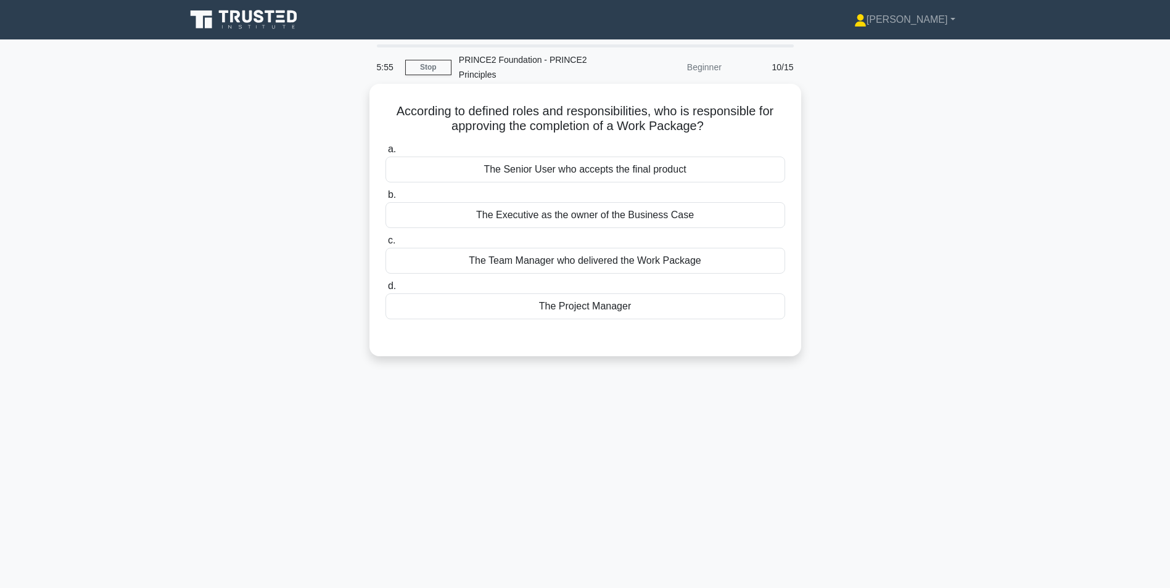
click at [539, 305] on div "The Project Manager" at bounding box center [584, 306] width 399 height 26
click at [385, 290] on input "d. The Project Manager" at bounding box center [385, 286] width 0 height 8
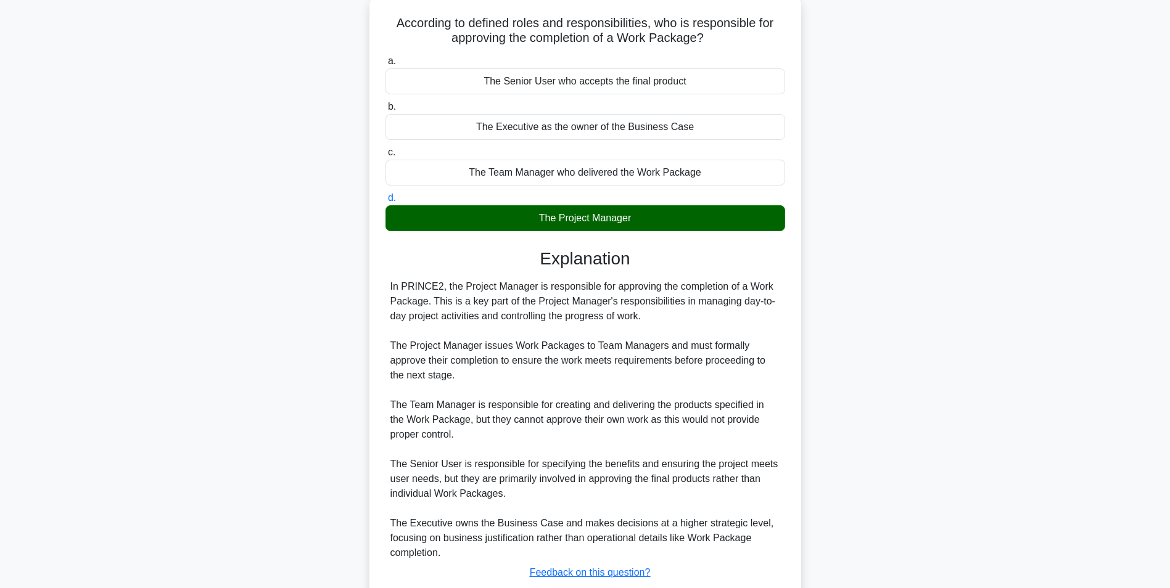
scroll to position [173, 0]
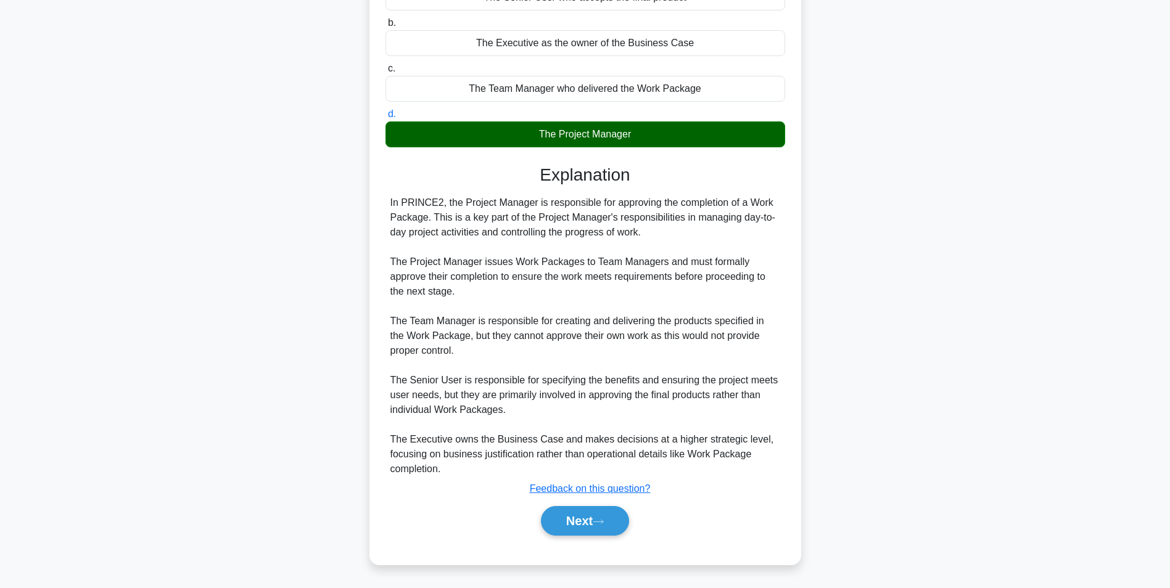
click at [582, 538] on div "Next" at bounding box center [584, 520] width 399 height 39
click at [582, 518] on button "Next" at bounding box center [585, 521] width 88 height 30
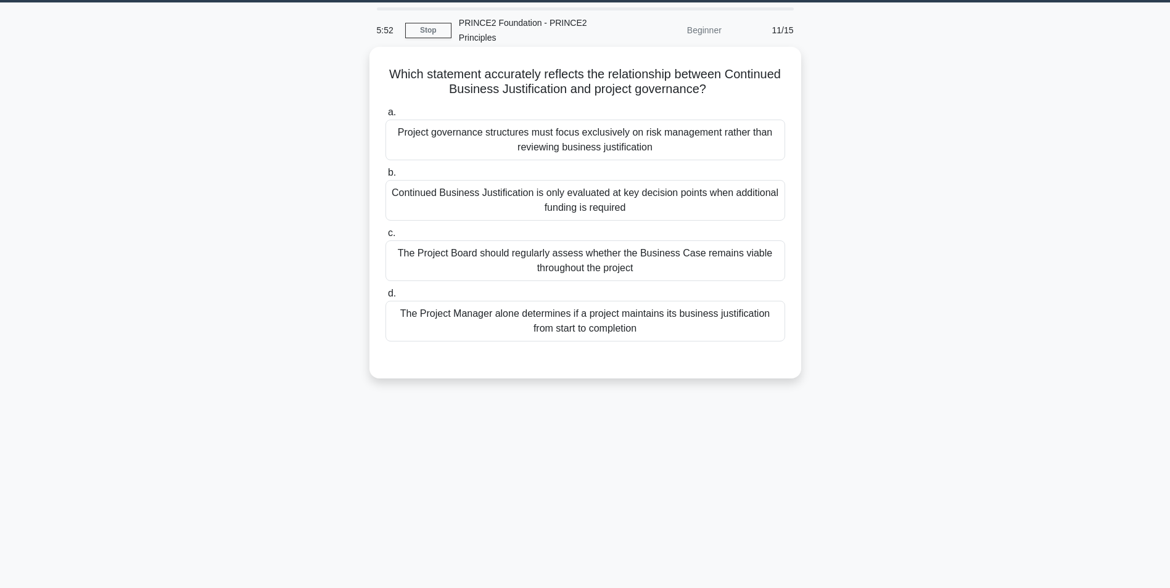
scroll to position [0, 0]
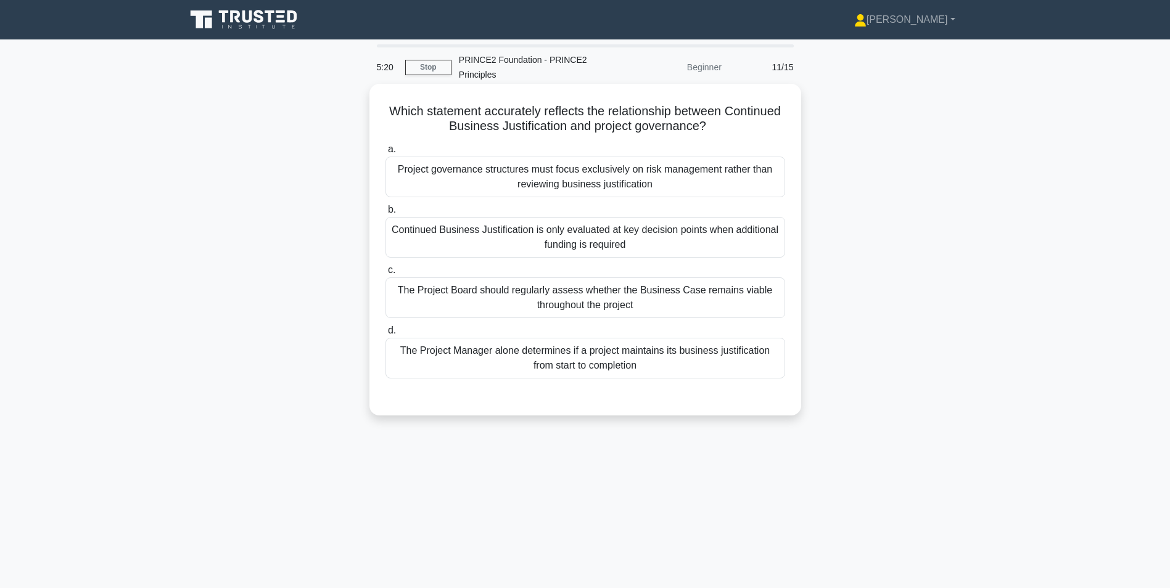
click at [462, 293] on div "The Project Board should regularly assess whether the Business Case remains via…" at bounding box center [584, 297] width 399 height 41
click at [385, 274] on input "c. The Project Board should regularly assess whether the Business Case remains …" at bounding box center [385, 270] width 0 height 8
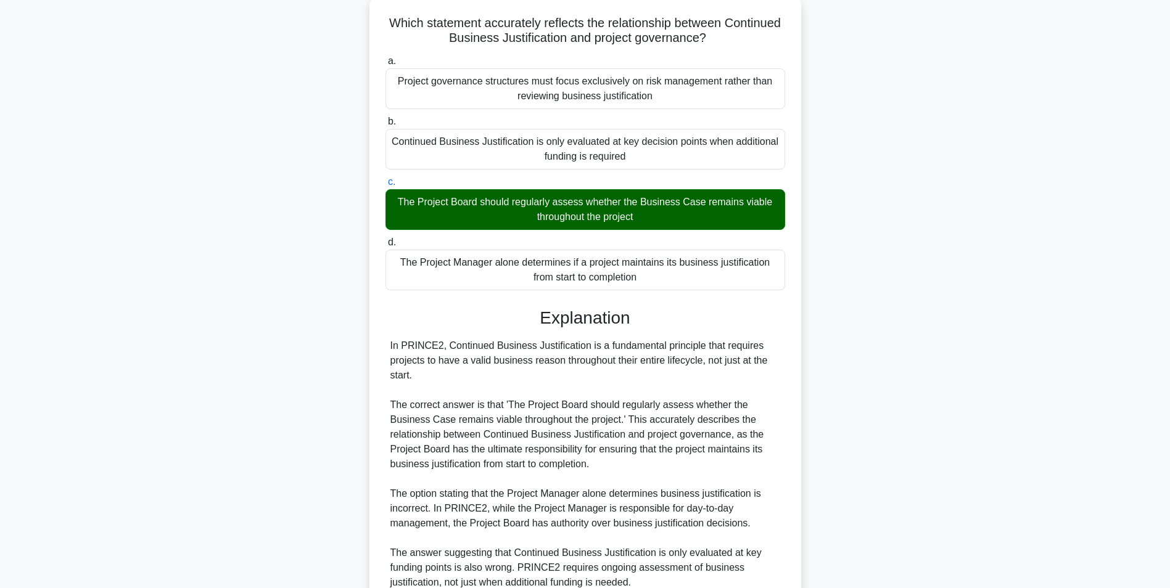
scroll to position [261, 0]
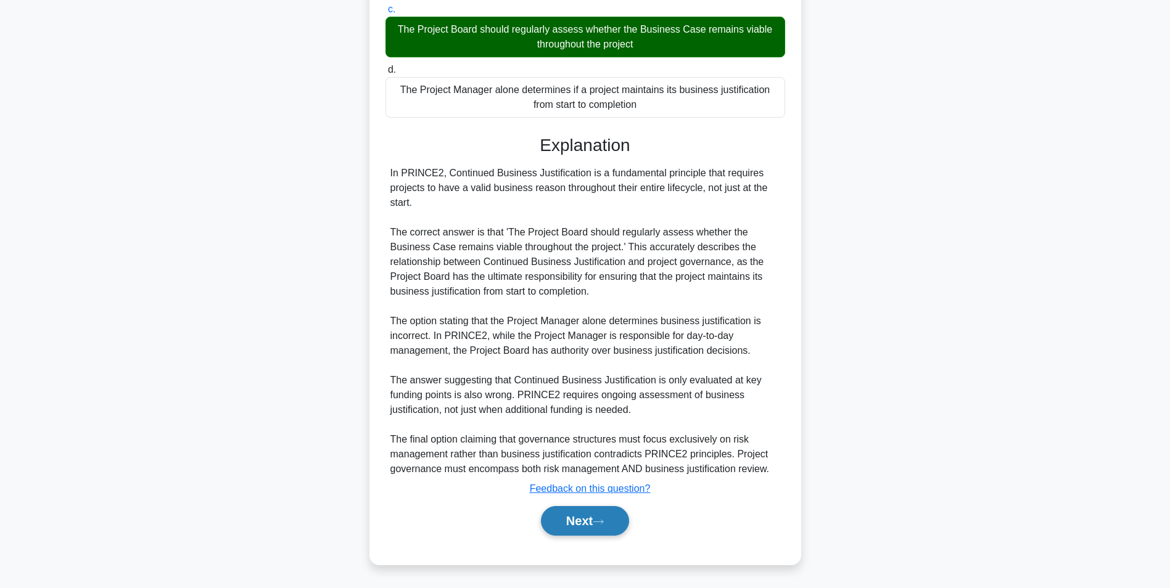
click at [586, 529] on button "Next" at bounding box center [585, 521] width 88 height 30
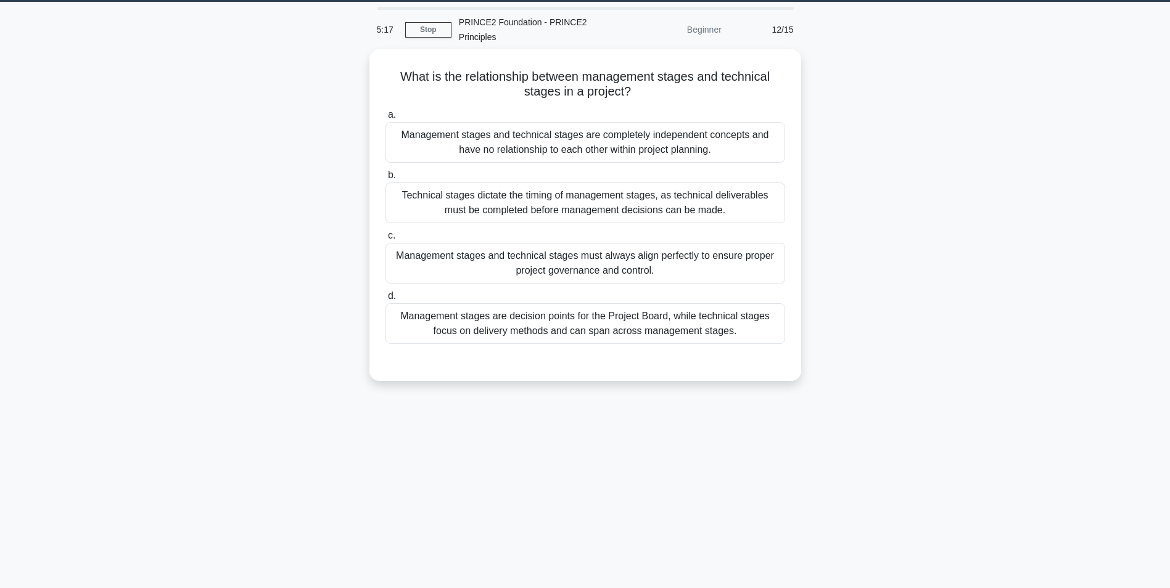
scroll to position [0, 0]
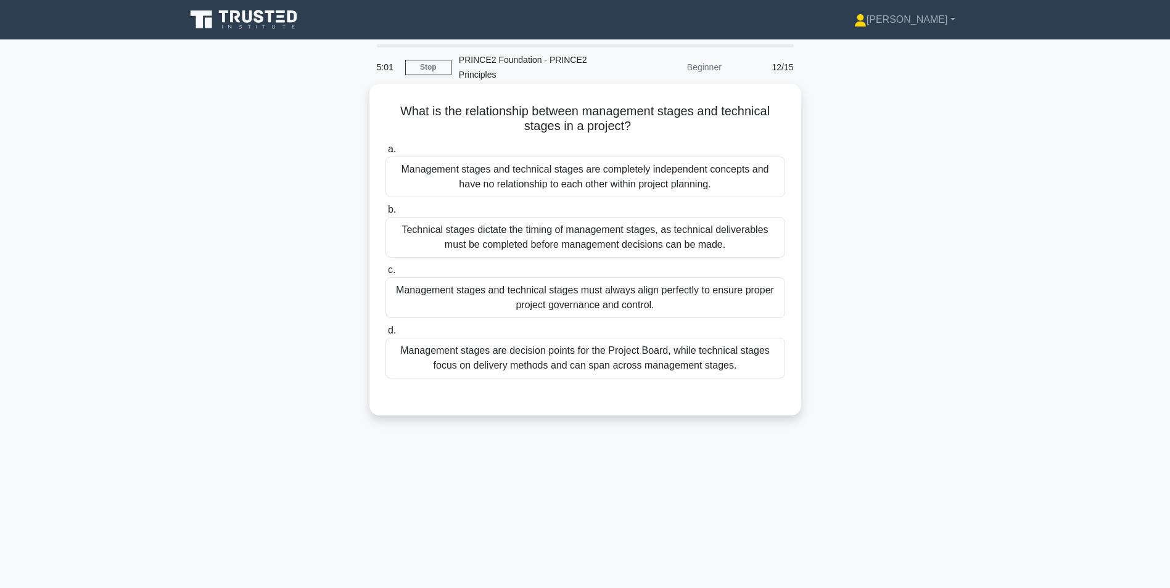
click at [477, 232] on div "Technical stages dictate the timing of management stages, as technical delivera…" at bounding box center [584, 237] width 399 height 41
click at [385, 214] on input "b. Technical stages dictate the timing of management stages, as technical deliv…" at bounding box center [385, 210] width 0 height 8
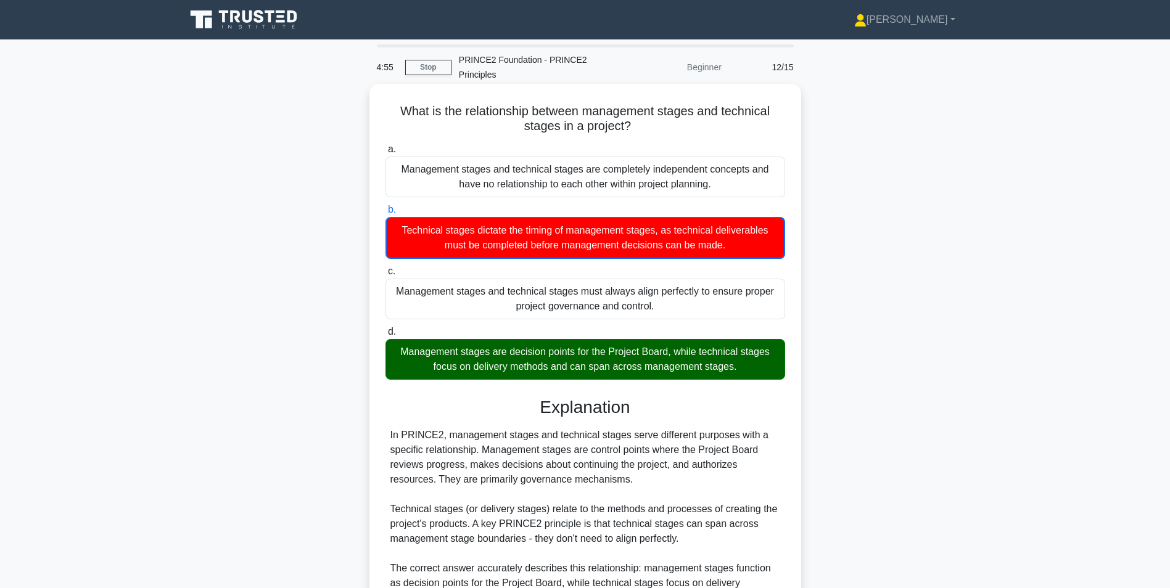
scroll to position [292, 0]
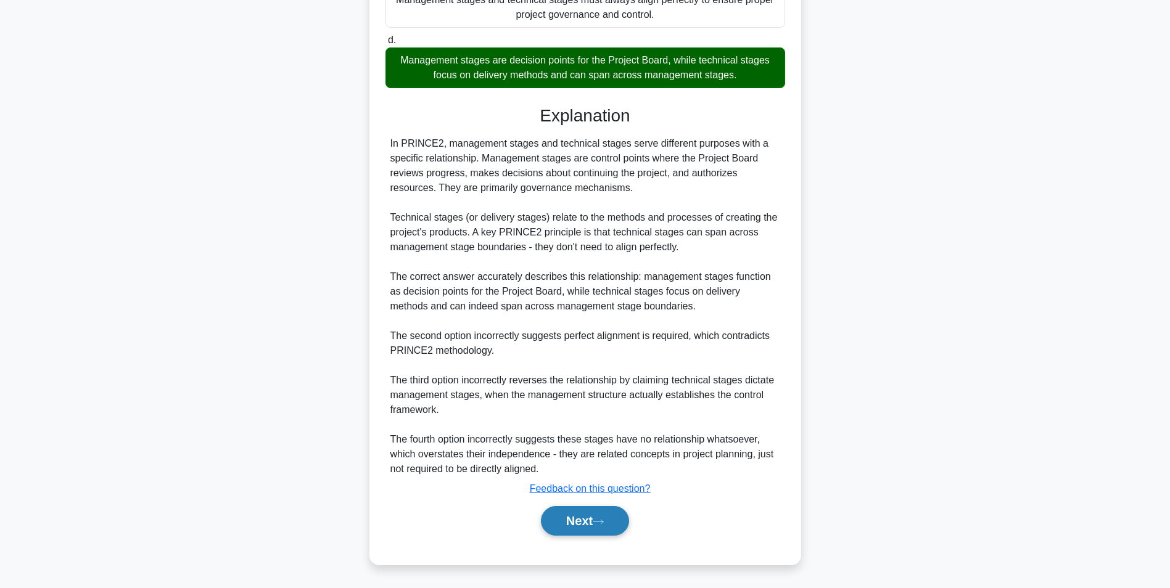
click at [568, 534] on button "Next" at bounding box center [585, 521] width 88 height 30
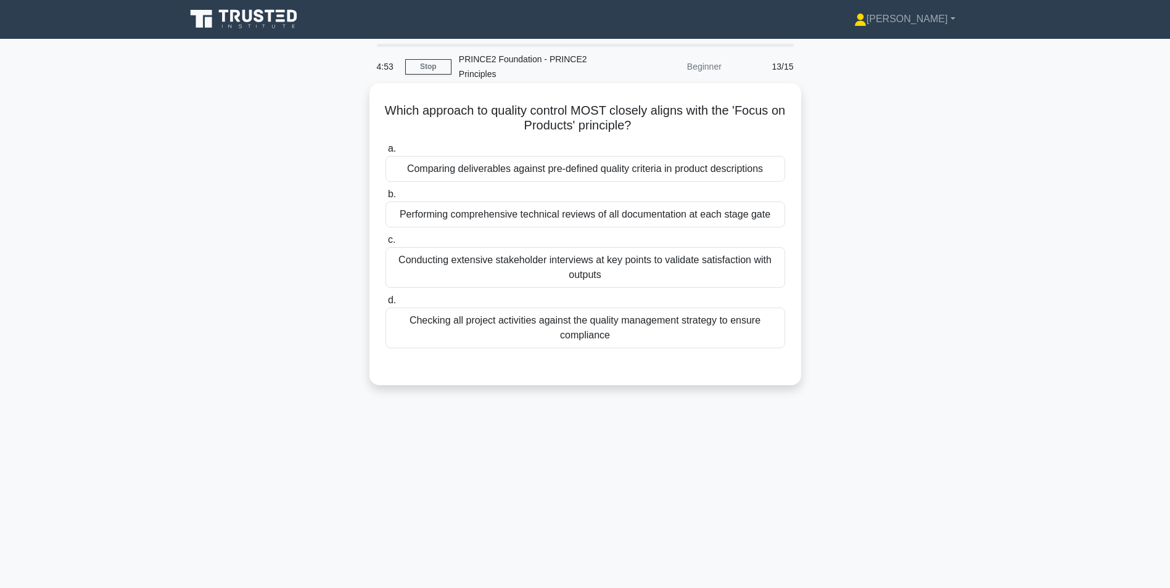
scroll to position [0, 0]
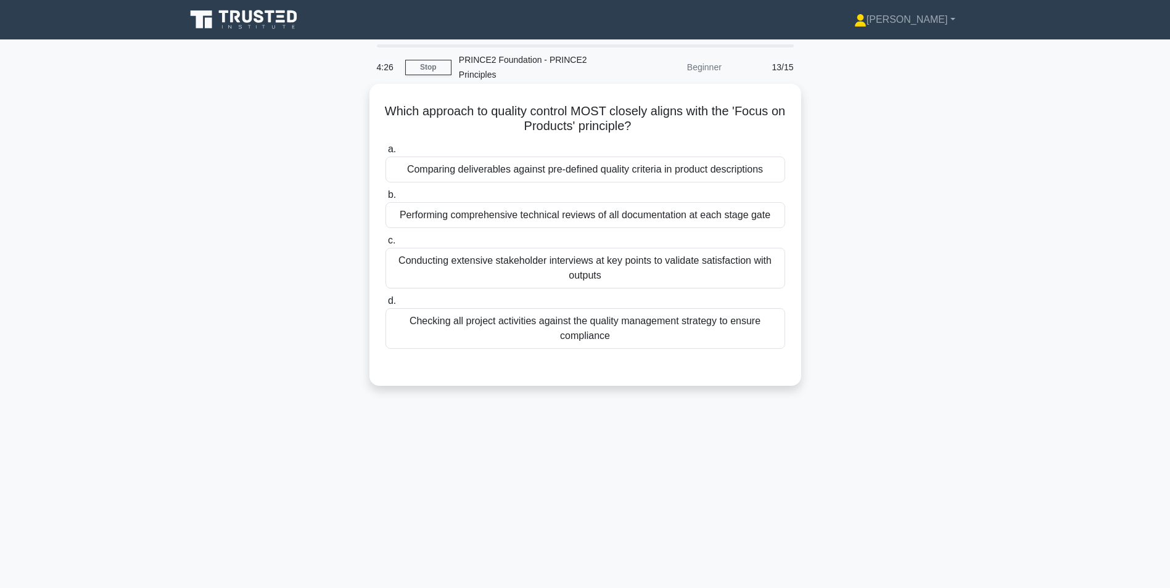
click at [491, 172] on div "Comparing deliverables against pre-defined quality criteria in product descript…" at bounding box center [584, 170] width 399 height 26
click at [385, 154] on input "a. Comparing deliverables against pre-defined quality criteria in product descr…" at bounding box center [385, 149] width 0 height 8
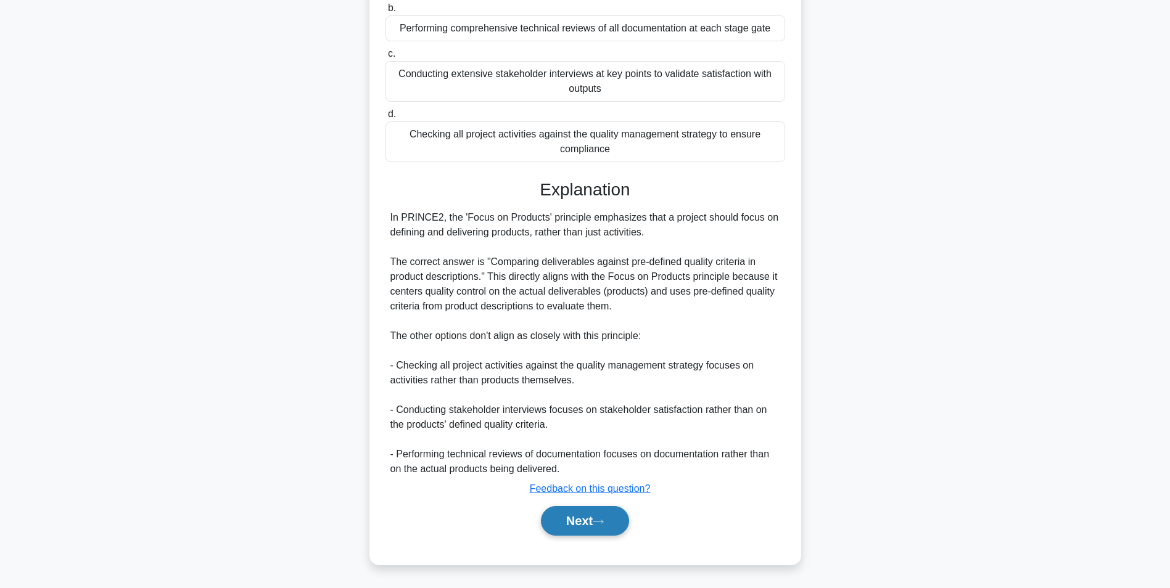
click at [573, 527] on button "Next" at bounding box center [585, 521] width 88 height 30
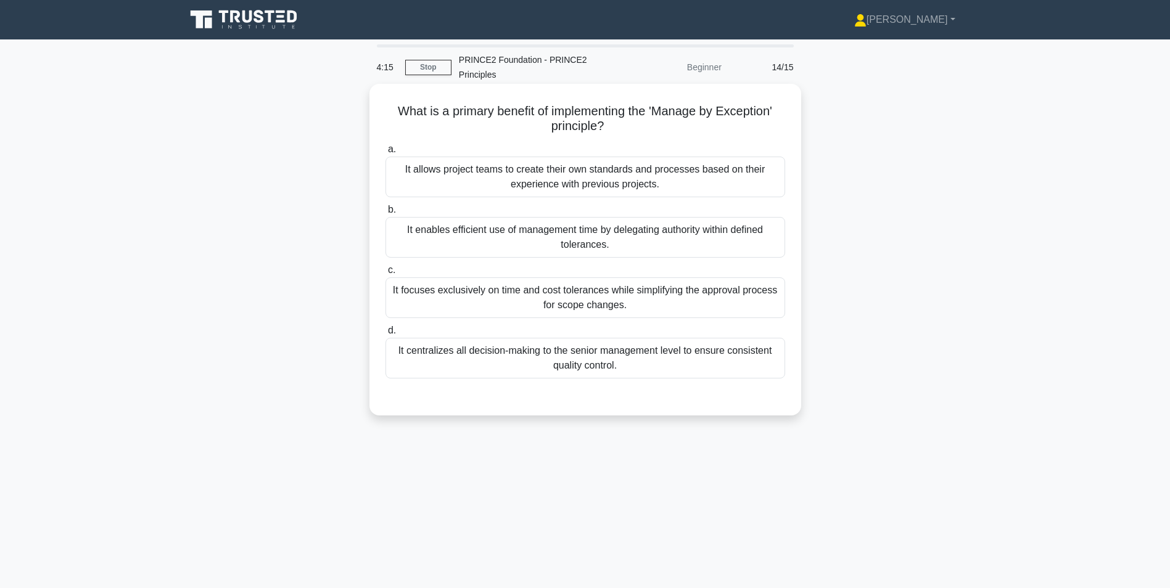
click at [491, 243] on div "It enables efficient use of management time by delegating authority within defi…" at bounding box center [584, 237] width 399 height 41
click at [385, 214] on input "b. It enables efficient use of management time by delegating authority within d…" at bounding box center [385, 210] width 0 height 8
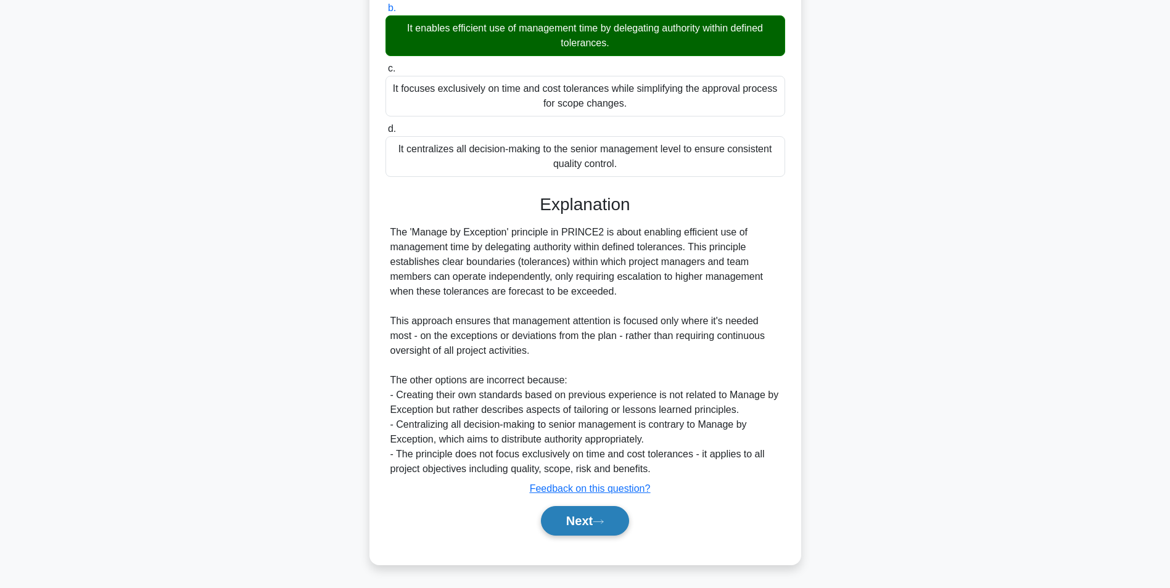
click at [587, 520] on button "Next" at bounding box center [585, 521] width 88 height 30
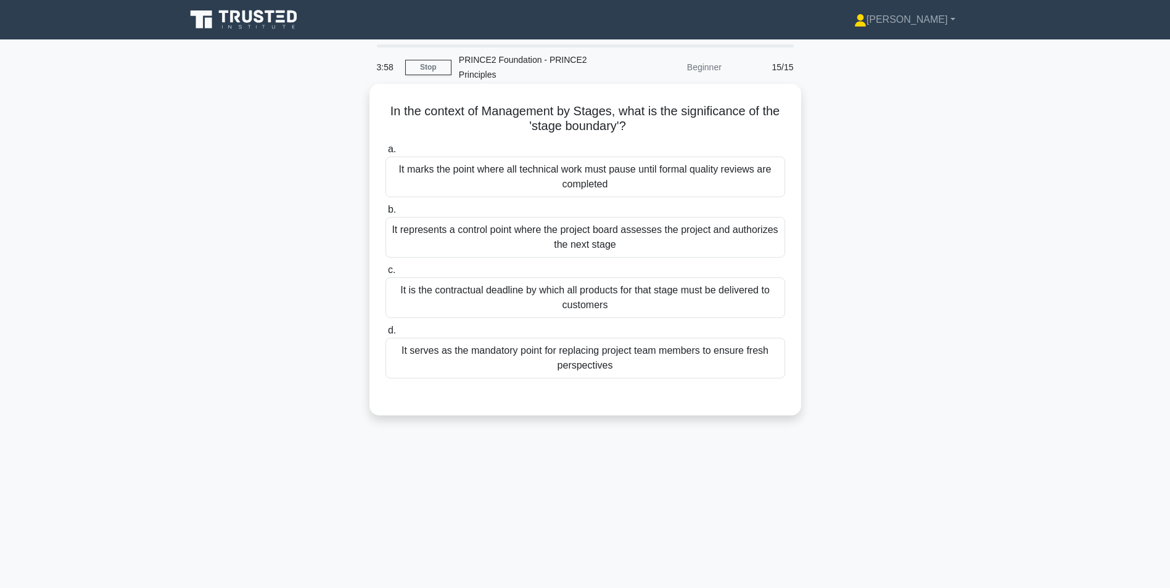
click at [562, 245] on div "It represents a control point where the project board assesses the project and …" at bounding box center [584, 237] width 399 height 41
click at [385, 214] on input "b. It represents a control point where the project board assesses the project a…" at bounding box center [385, 210] width 0 height 8
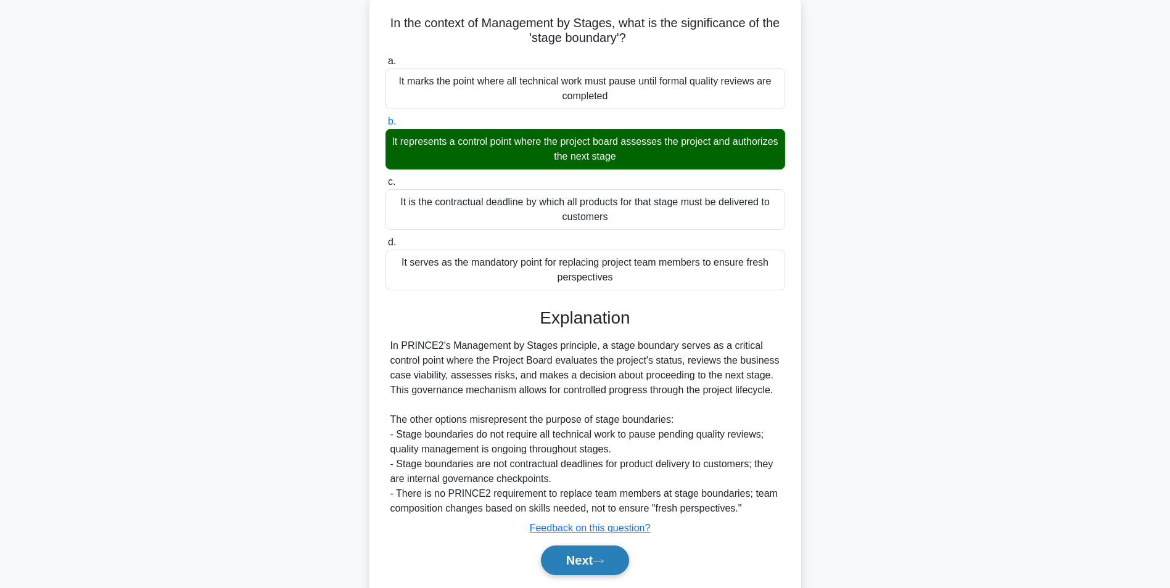
scroll to position [128, 0]
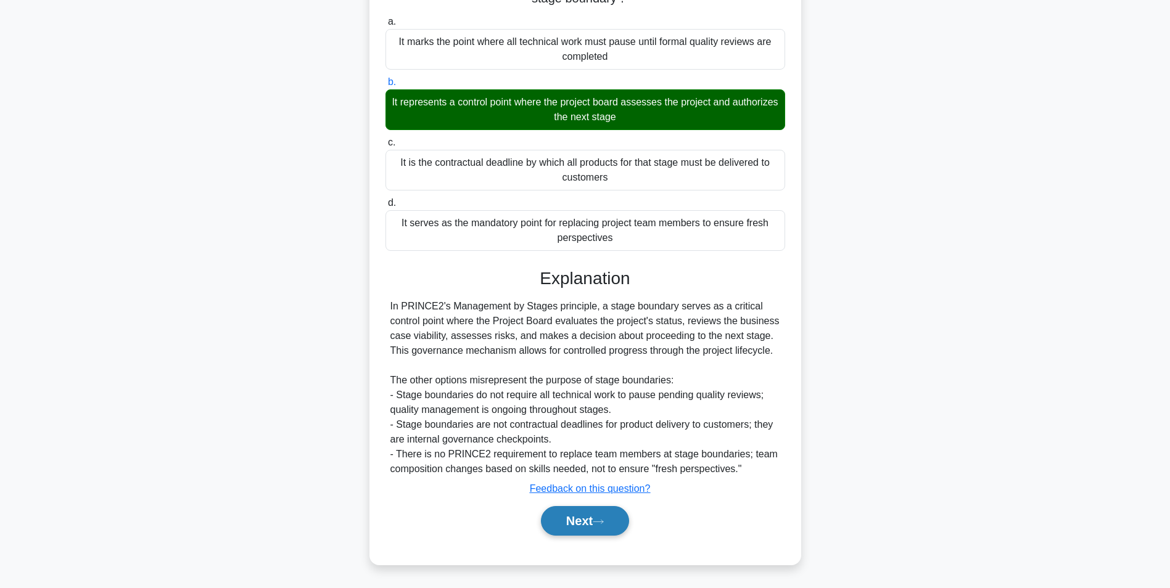
click at [568, 512] on button "Next" at bounding box center [585, 521] width 88 height 30
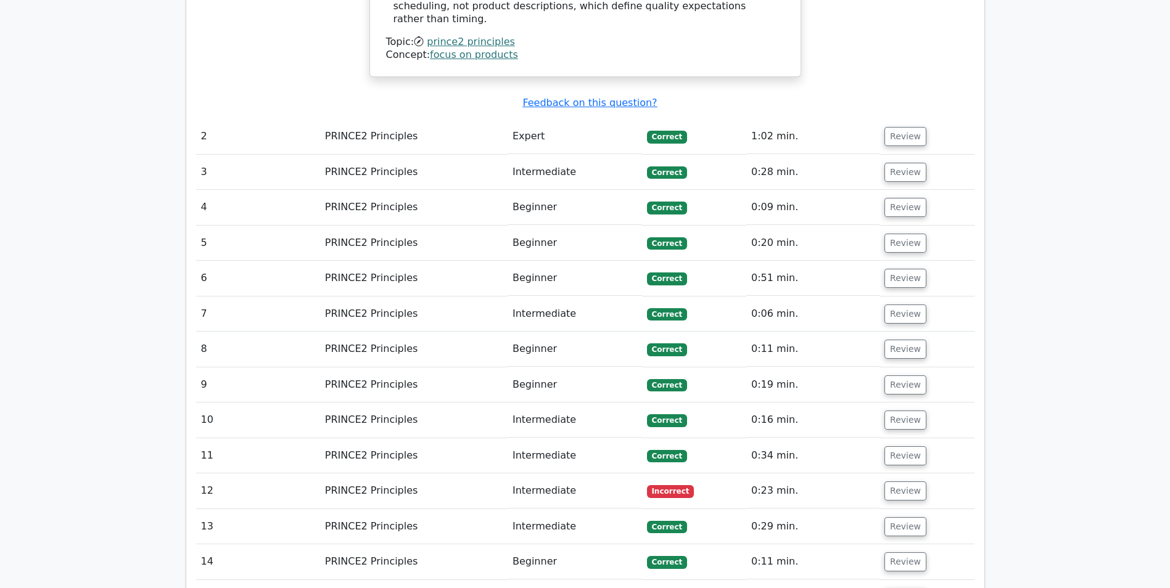
scroll to position [1233, 0]
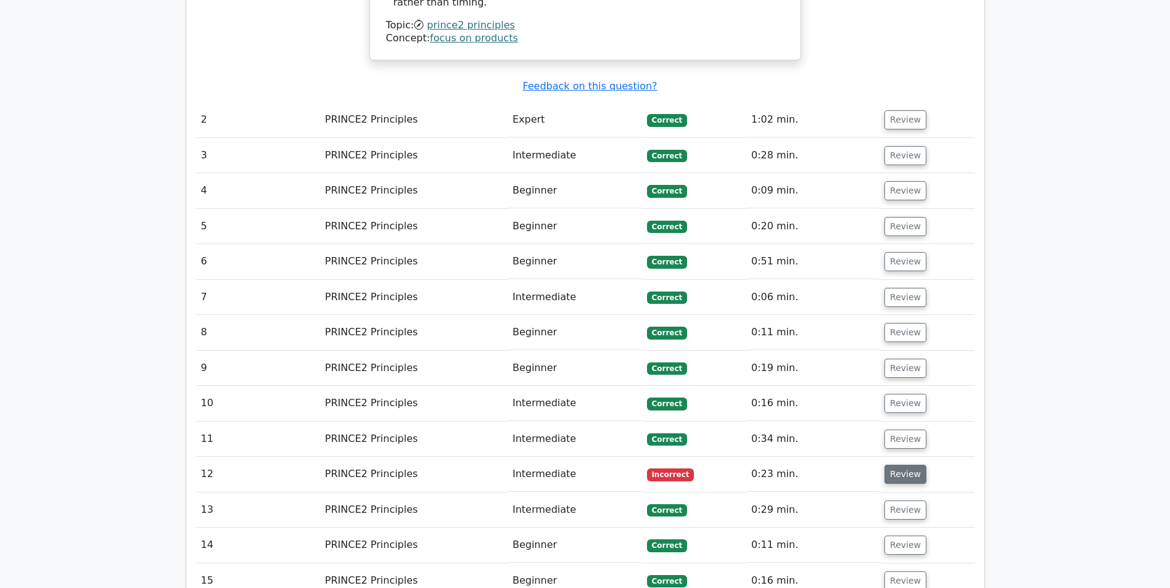
click at [886, 465] on button "Review" at bounding box center [905, 474] width 42 height 19
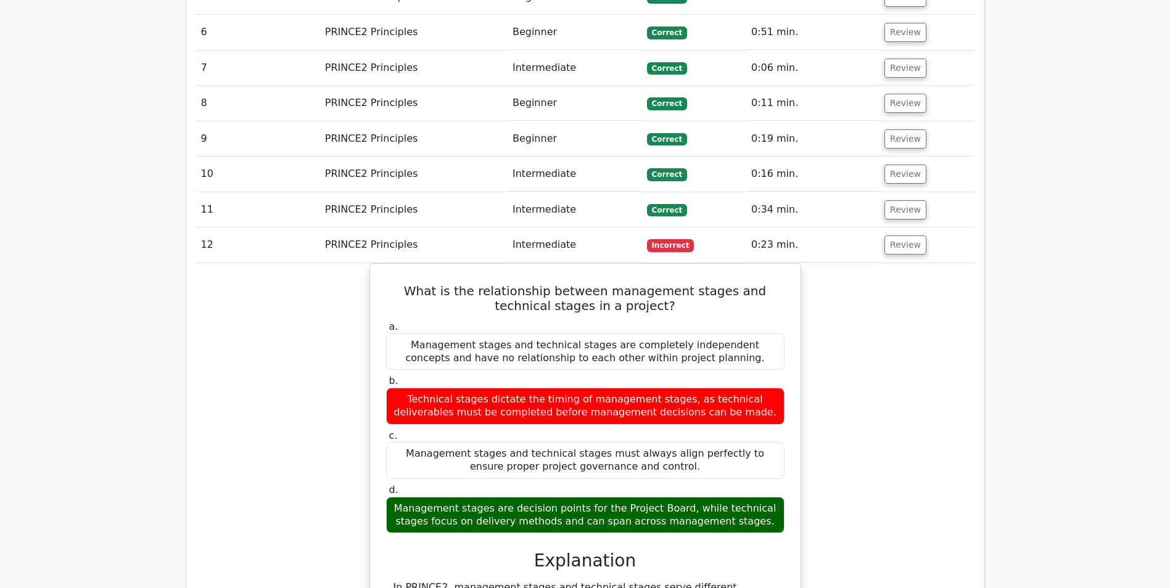
scroll to position [1295, 0]
